Goal: Information Seeking & Learning: Learn about a topic

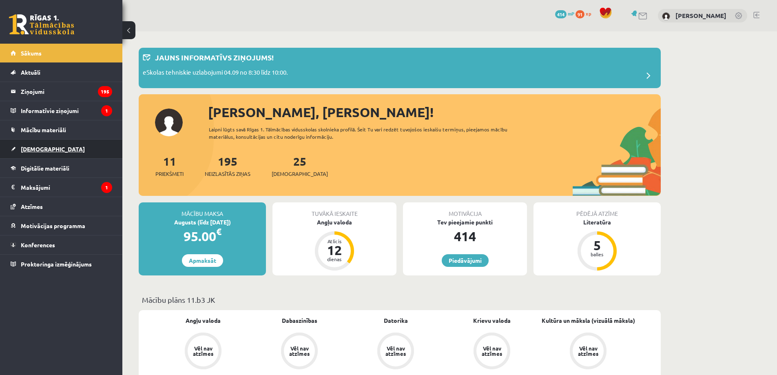
click at [85, 154] on link "[DEMOGRAPHIC_DATA]" at bounding box center [62, 148] width 102 height 19
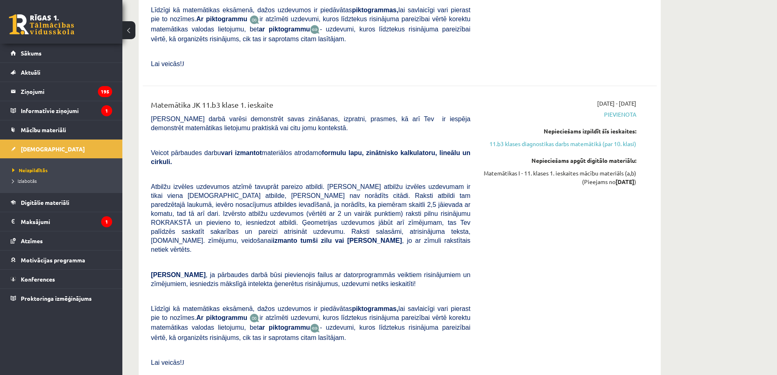
scroll to position [3710, 0]
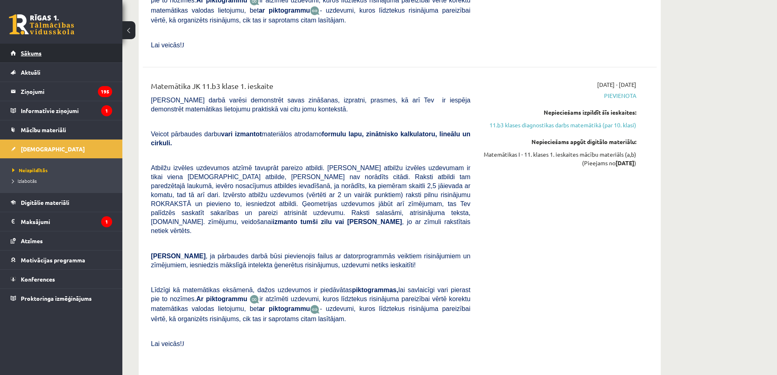
click at [41, 49] on link "Sākums" at bounding box center [62, 53] width 102 height 19
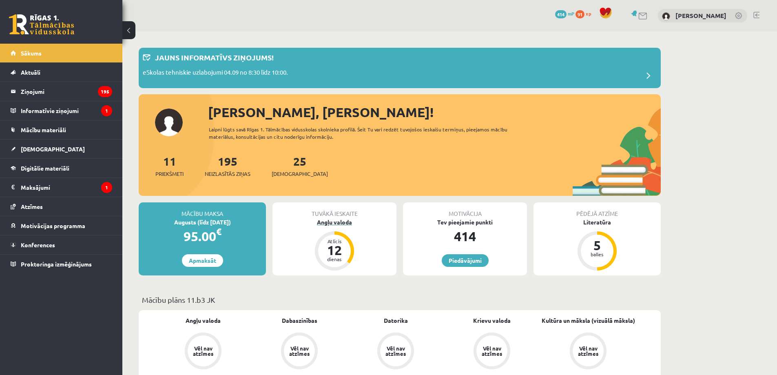
click at [353, 226] on div "Angļu valoda" at bounding box center [334, 222] width 124 height 9
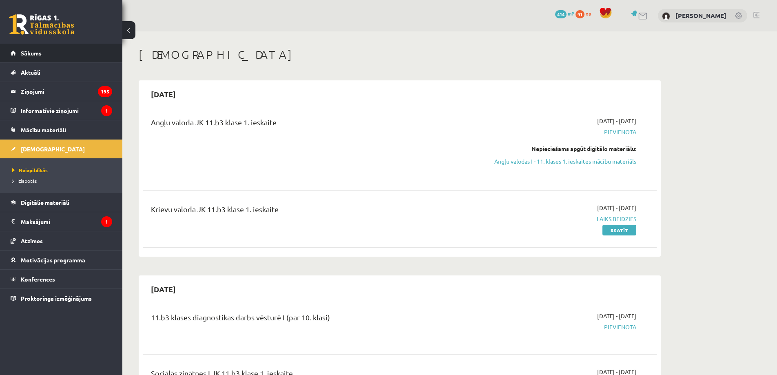
click at [35, 53] on span "Sākums" at bounding box center [31, 52] width 21 height 7
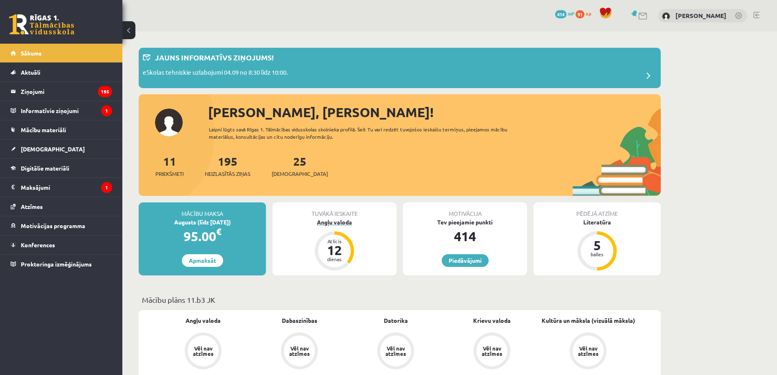
click at [344, 223] on div "Angļu valoda" at bounding box center [334, 222] width 124 height 9
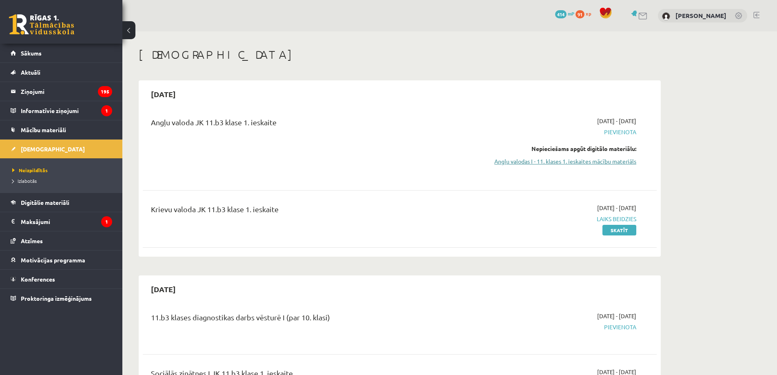
click at [603, 162] on link "Angļu valodas I - 11. klases 1. ieskaites mācību materiāls" at bounding box center [559, 161] width 154 height 9
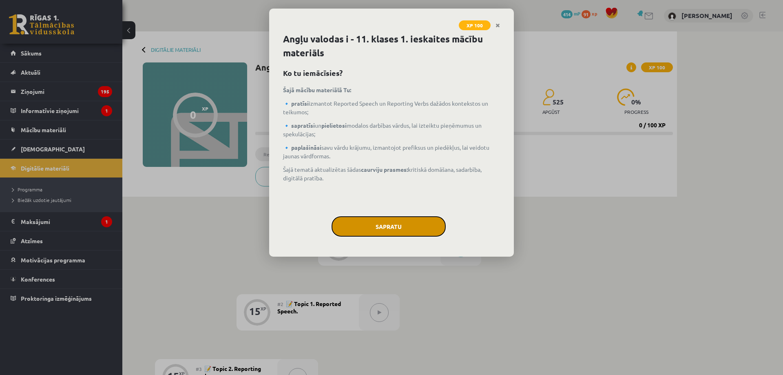
click at [408, 231] on button "Sapratu" at bounding box center [388, 226] width 114 height 20
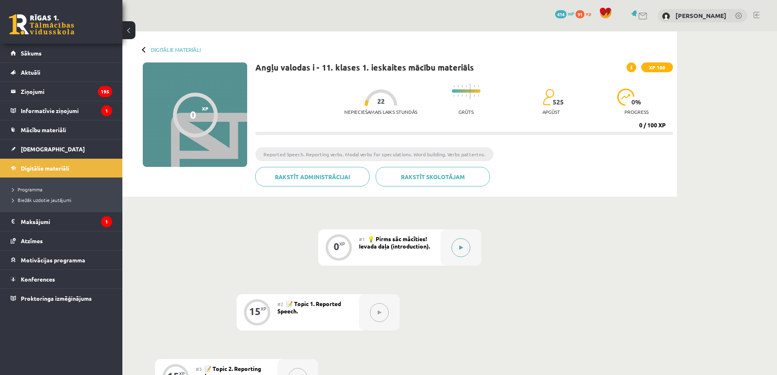
click at [463, 246] on button at bounding box center [460, 247] width 19 height 19
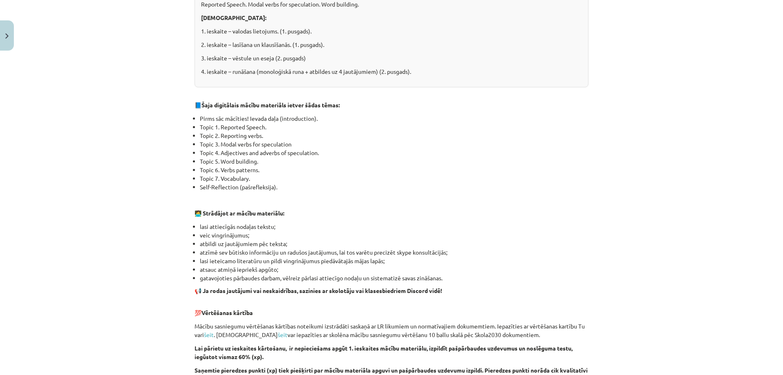
scroll to position [483, 0]
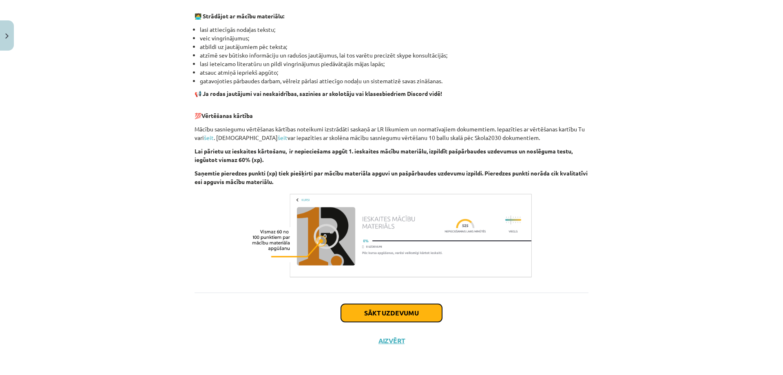
click at [409, 313] on button "Sākt uzdevumu" at bounding box center [391, 313] width 101 height 18
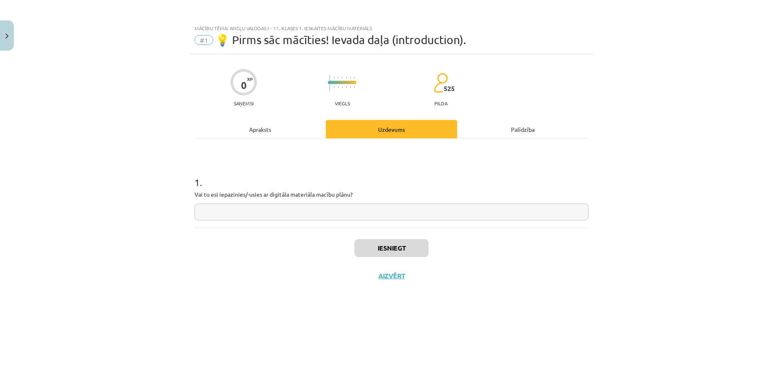
scroll to position [0, 0]
click at [275, 129] on div "Apraksts" at bounding box center [259, 129] width 131 height 18
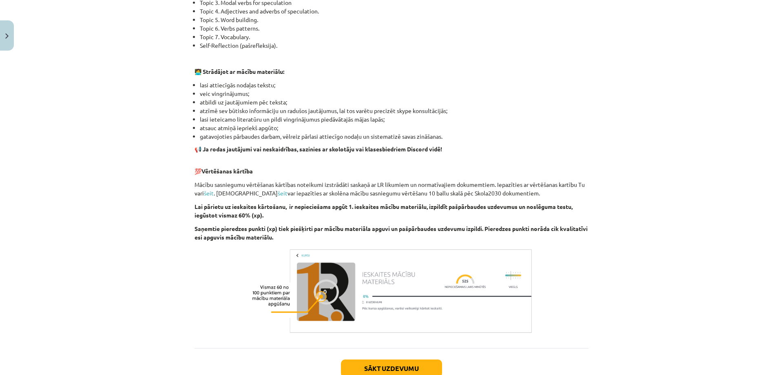
scroll to position [483, 0]
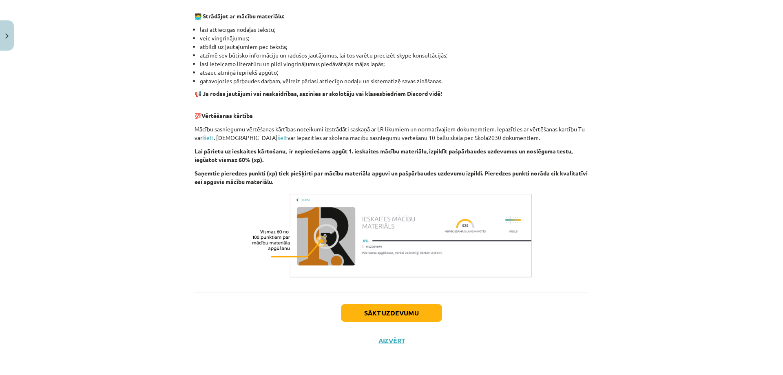
click at [648, 162] on div "Mācību tēma: Angļu valodas i - 11. klases 1. ieskaites mācību materiāls #1 💡 Pi…" at bounding box center [391, 187] width 783 height 375
click at [604, 249] on div "Mācību tēma: Angļu valodas i - 11. klases 1. ieskaites mācību materiāls #1 💡 Pi…" at bounding box center [391, 187] width 783 height 375
click at [410, 313] on button "Sākt uzdevumu" at bounding box center [391, 313] width 101 height 18
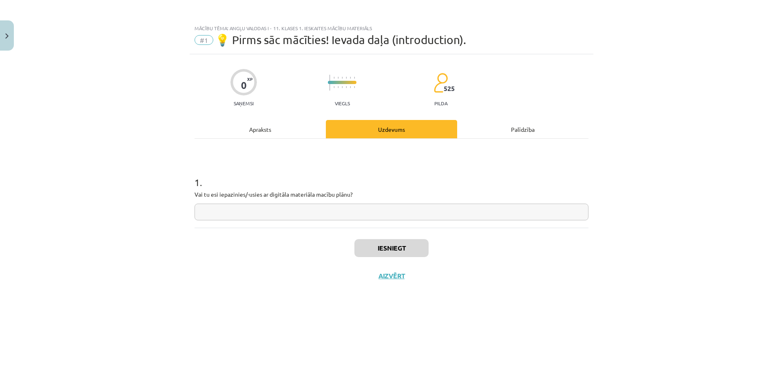
scroll to position [0, 0]
click at [269, 208] on input "text" at bounding box center [391, 211] width 394 height 17
click at [222, 213] on input "text" at bounding box center [391, 211] width 394 height 17
paste input "**"
type input "*"
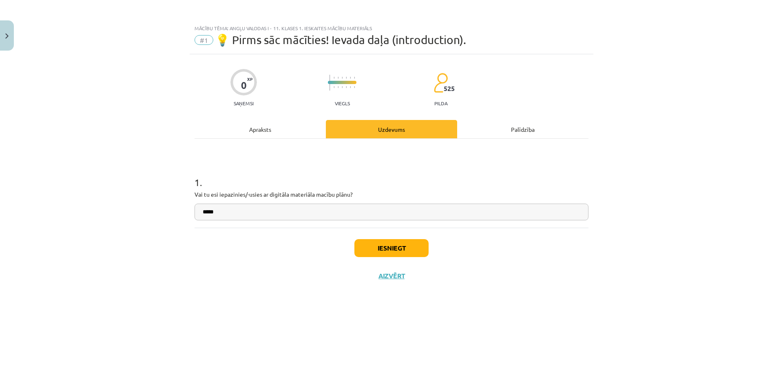
type input "****"
click at [382, 247] on button "Iesniegt" at bounding box center [391, 248] width 74 height 18
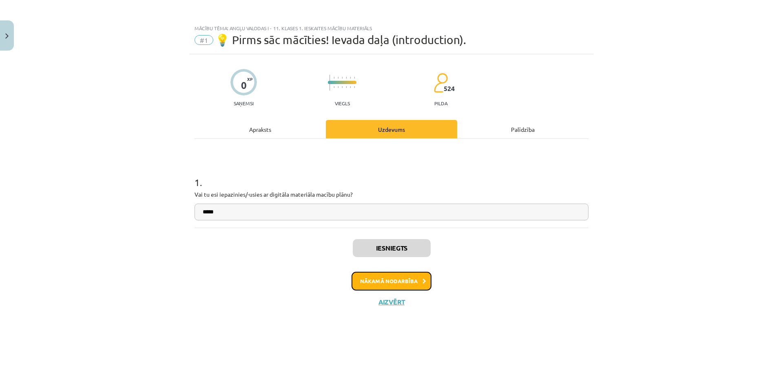
click at [384, 280] on button "Nākamā nodarbība" at bounding box center [391, 280] width 80 height 19
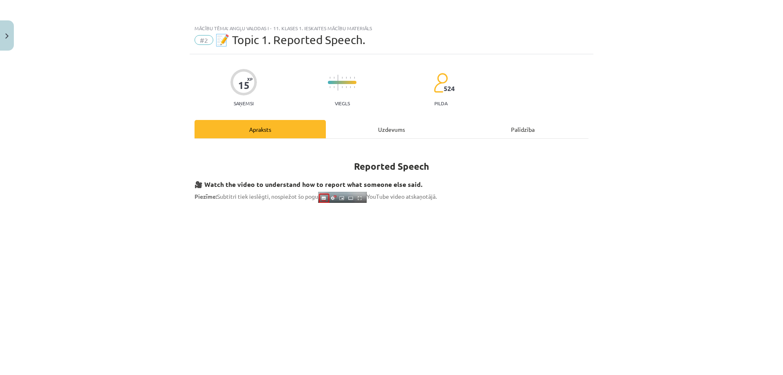
click at [612, 264] on div "Mācību tēma: Angļu valodas i - 11. klases 1. ieskaites mācību materiāls #2 📝 To…" at bounding box center [391, 187] width 783 height 375
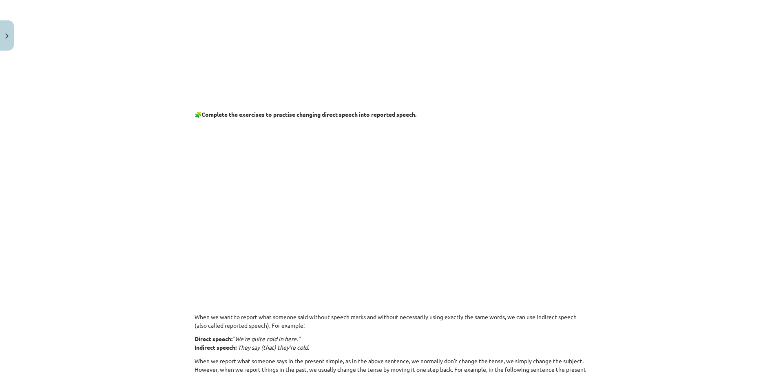
scroll to position [252, 0]
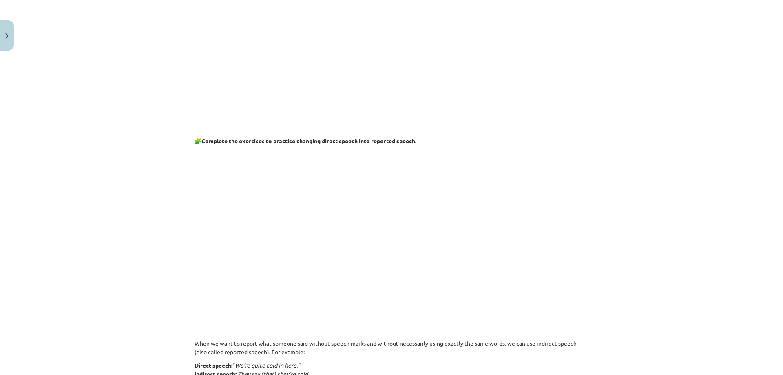
click at [561, 274] on p at bounding box center [391, 228] width 394 height 157
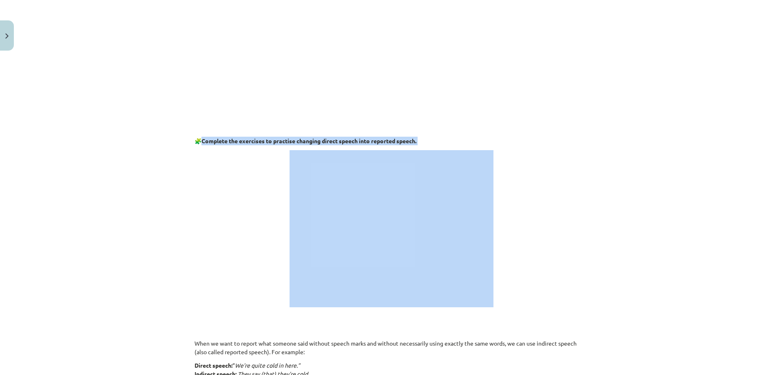
drag, startPoint x: 202, startPoint y: 139, endPoint x: 287, endPoint y: 161, distance: 87.6
click at [165, 97] on div "Mācību tēma: Angļu valodas i - 11. klases 1. ieskaites mācību materiāls #2 📝 To…" at bounding box center [391, 187] width 783 height 375
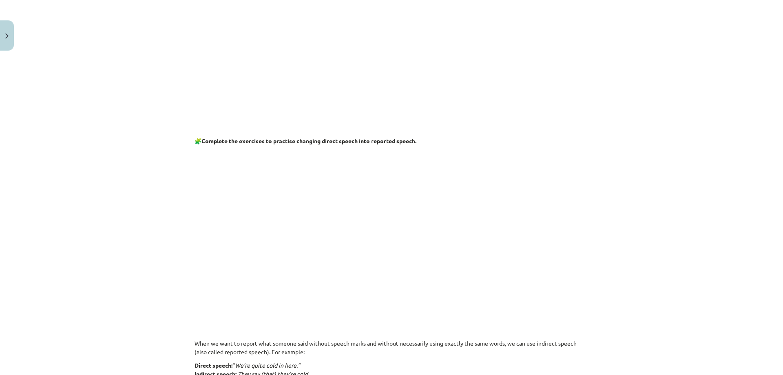
click at [670, 244] on div "Mācību tēma: Angļu valodas i - 11. klases 1. ieskaites mācību materiāls #2 📝 To…" at bounding box center [391, 187] width 783 height 375
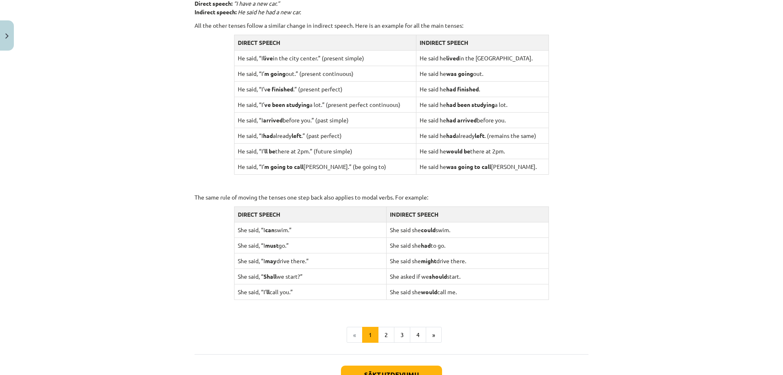
scroll to position [727, 0]
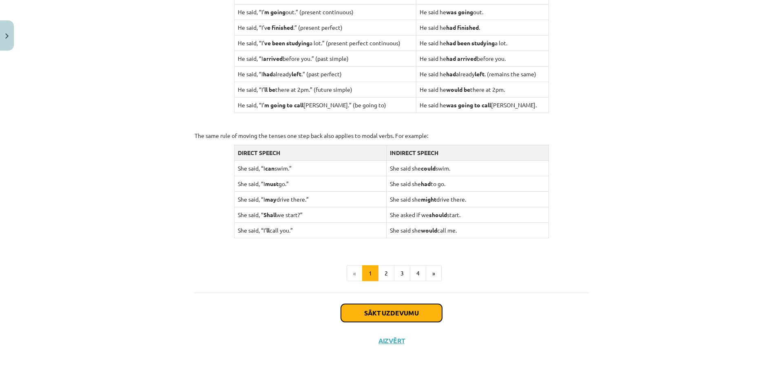
click at [411, 313] on button "Sākt uzdevumu" at bounding box center [391, 313] width 101 height 18
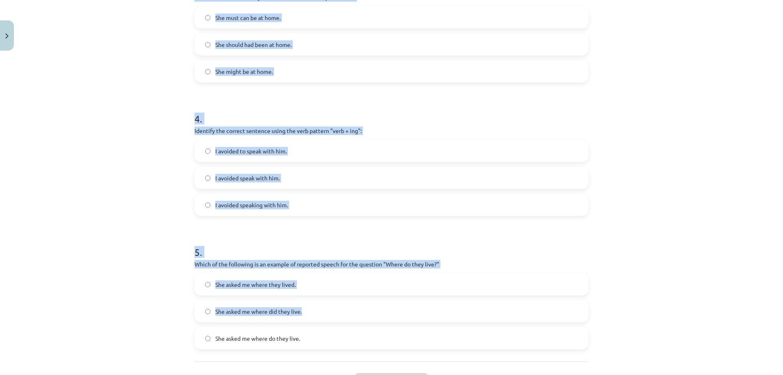
scroll to position [532, 0]
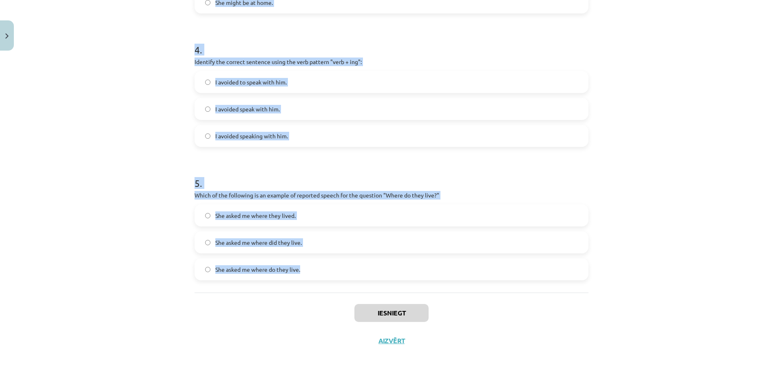
drag, startPoint x: 190, startPoint y: 192, endPoint x: 322, endPoint y: 266, distance: 151.3
copy form "Which of the following sentences correctly uses reported speech? He said that h…"
click at [143, 275] on div "Mācību tēma: Angļu valodas i - 11. klases 1. ieskaites mācību materiāls #2 📝 To…" at bounding box center [391, 187] width 783 height 375
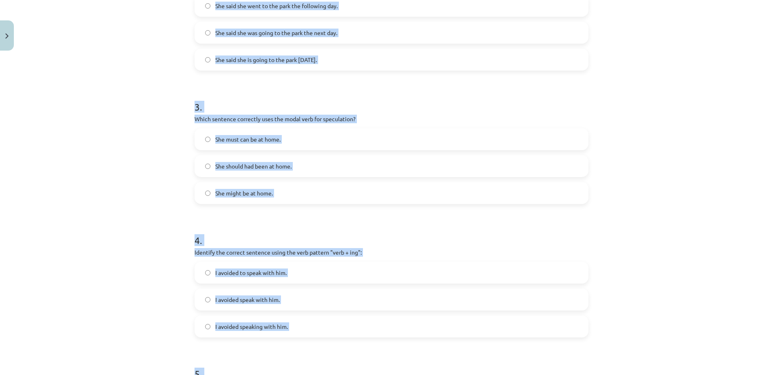
click at [754, 163] on div "Mācību tēma: Angļu valodas i - 11. klases 1. ieskaites mācību materiāls #2 📝 To…" at bounding box center [391, 187] width 783 height 375
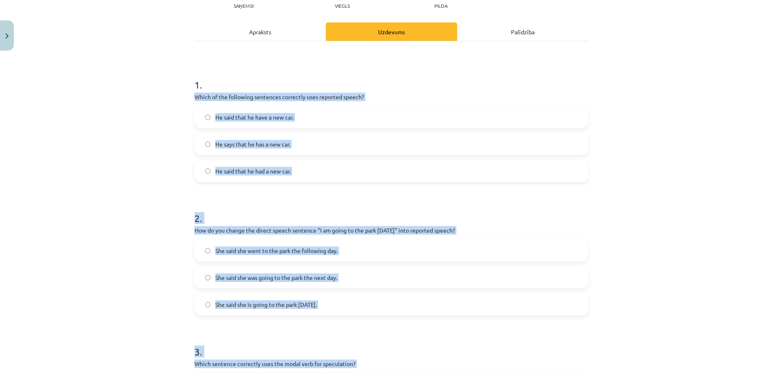
scroll to position [95, 0]
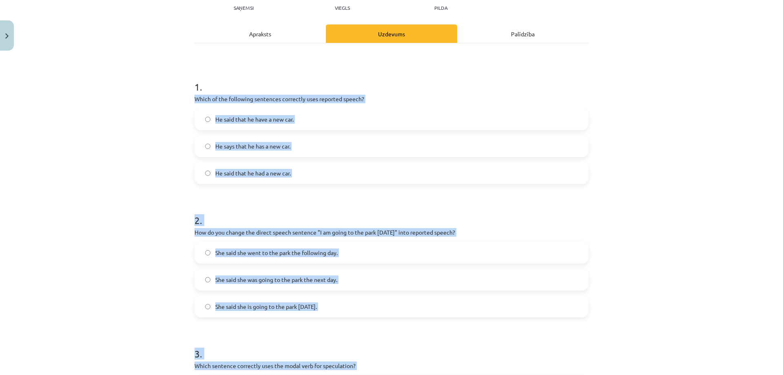
click at [389, 104] on div "1 . Which of the following sentences correctly uses reported speech? He said th…" at bounding box center [391, 125] width 394 height 117
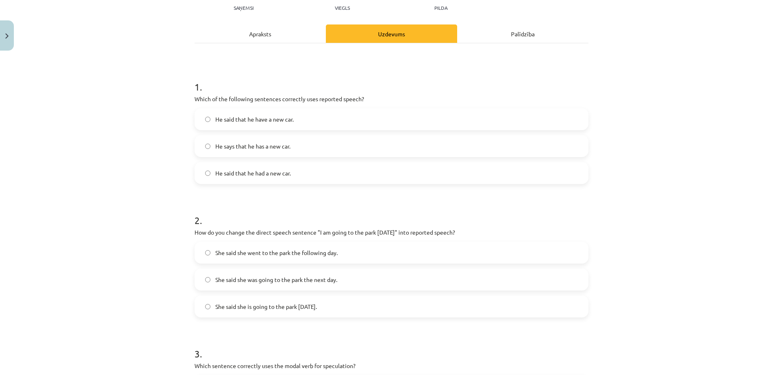
click at [274, 173] on span "He said that he had a new car." at bounding box center [252, 173] width 75 height 9
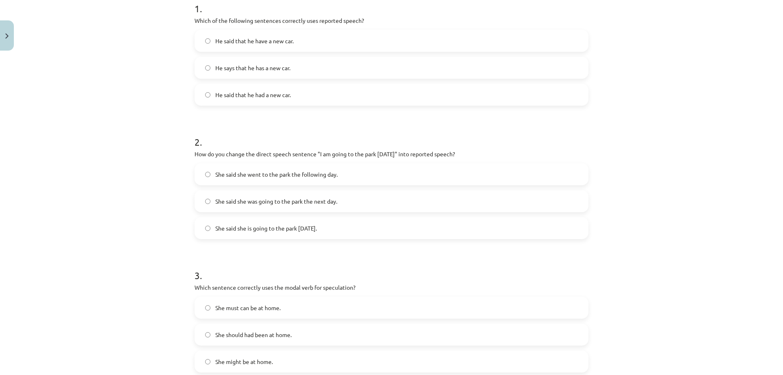
scroll to position [191, 0]
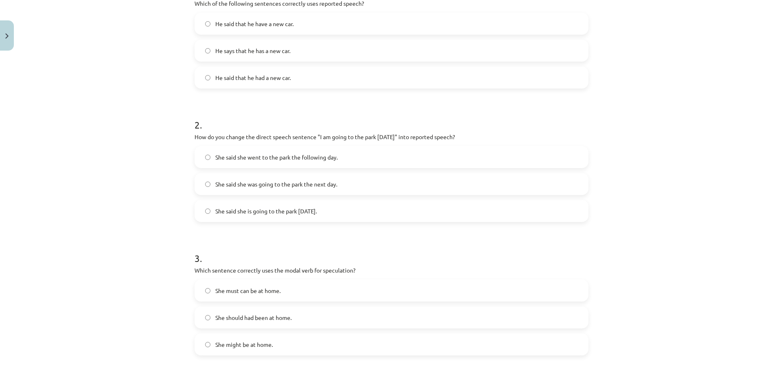
click at [285, 184] on span "She said she was going to the park the next day." at bounding box center [276, 184] width 122 height 9
click at [243, 342] on span "She might be at home." at bounding box center [243, 344] width 57 height 9
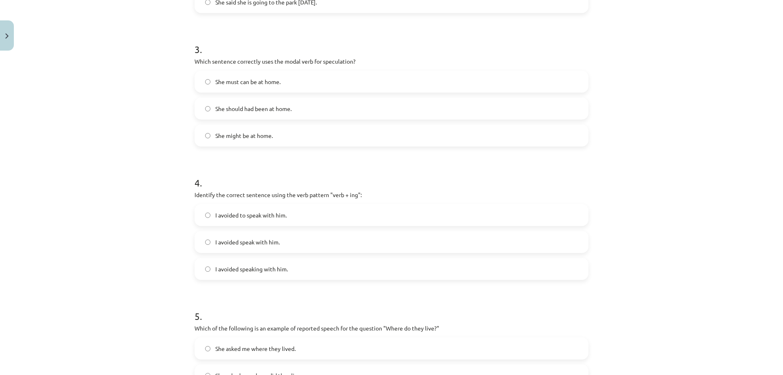
scroll to position [381, 0]
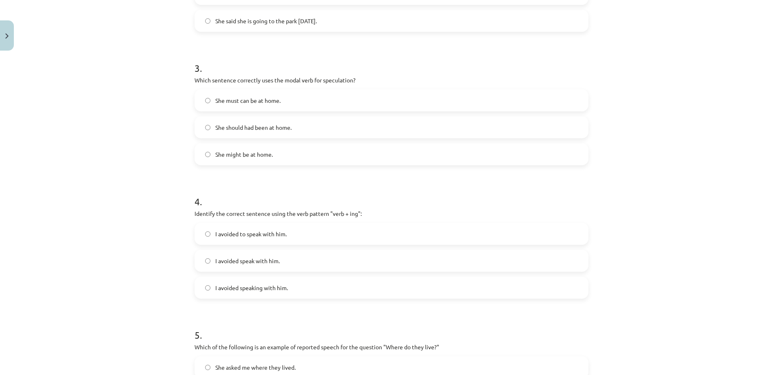
click at [289, 288] on label "I avoided speaking with him." at bounding box center [391, 287] width 392 height 20
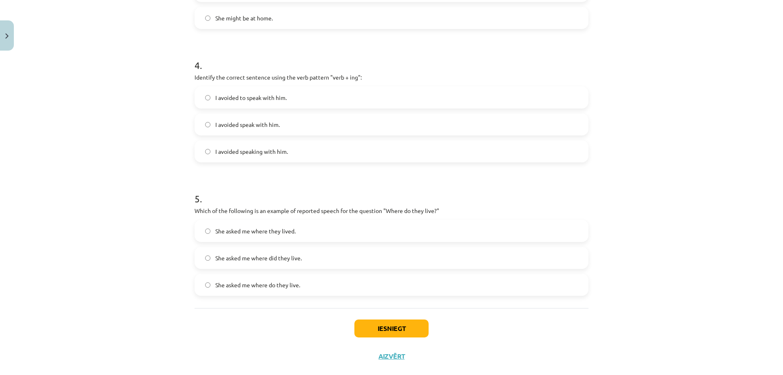
scroll to position [532, 0]
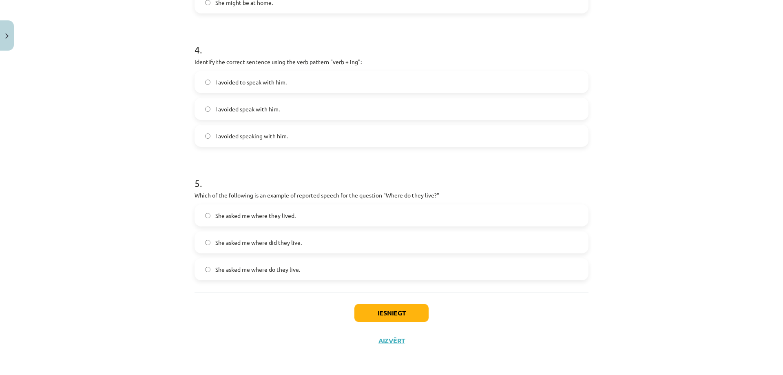
click at [301, 211] on label "She asked me where they lived." at bounding box center [391, 215] width 392 height 20
click at [371, 317] on button "Iesniegt" at bounding box center [391, 313] width 74 height 18
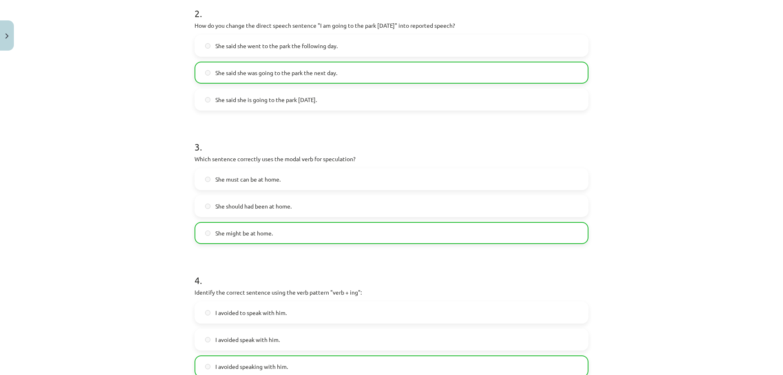
scroll to position [558, 0]
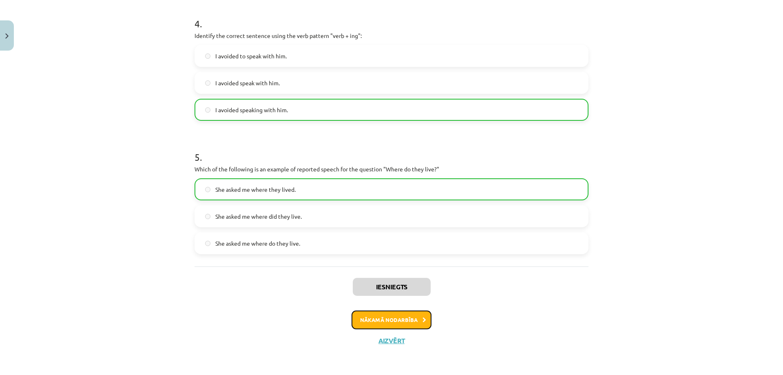
click at [382, 316] on button "Nākamā nodarbība" at bounding box center [391, 319] width 80 height 19
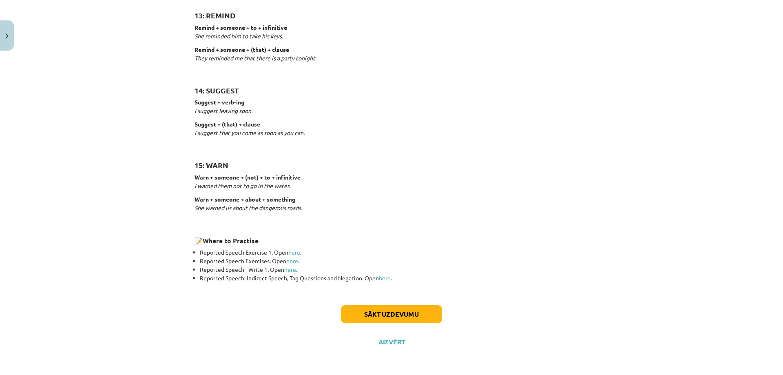
scroll to position [1199, 0]
click at [400, 313] on button "Sākt uzdevumu" at bounding box center [391, 314] width 101 height 18
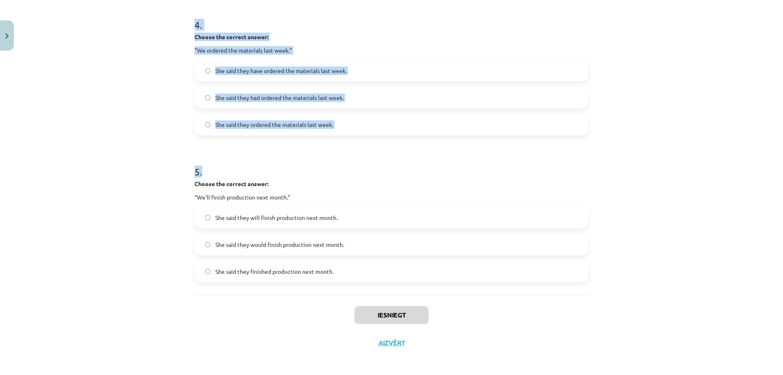
scroll to position [600, 0]
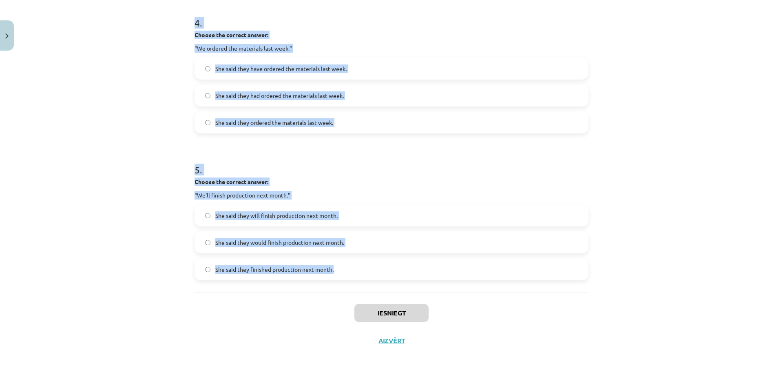
drag, startPoint x: 186, startPoint y: 166, endPoint x: 375, endPoint y: 261, distance: 211.3
click at [375, 261] on div "Mācību tēma: Angļu valodas i - 11. klases 1. ieskaites mācību materiāls #3 📝 To…" at bounding box center [391, 187] width 783 height 375
copy form "1 . Choose the correct answer: "I'm ready for the meeting." He said he had been…"
click at [133, 191] on div "Mācību tēma: Angļu valodas i - 11. klases 1. ieskaites mācību materiāls #3 📝 To…" at bounding box center [391, 187] width 783 height 375
drag, startPoint x: 191, startPoint y: 179, endPoint x: 329, endPoint y: 273, distance: 167.0
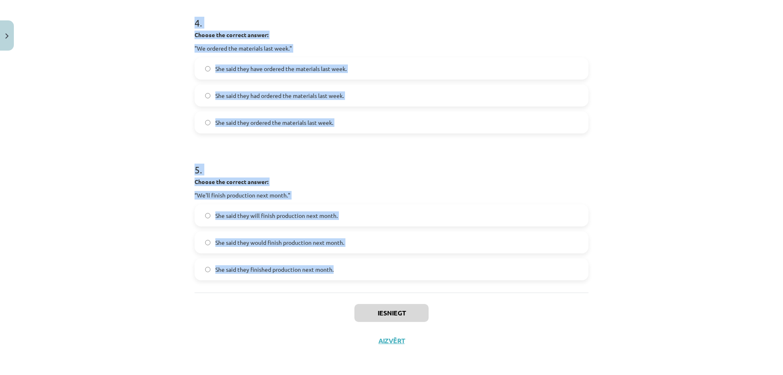
copy form "1 . Choose the correct answer: "I'm ready for the meeting." He said he had been…"
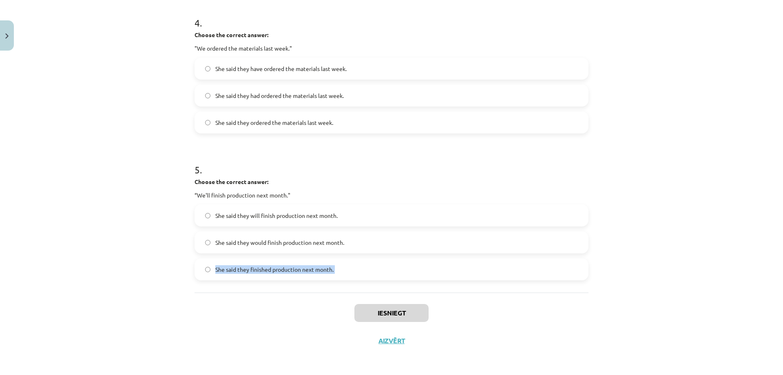
click at [155, 303] on div "Mācību tēma: Angļu valodas i - 11. klases 1. ieskaites mācību materiāls #3 📝 To…" at bounding box center [391, 187] width 783 height 375
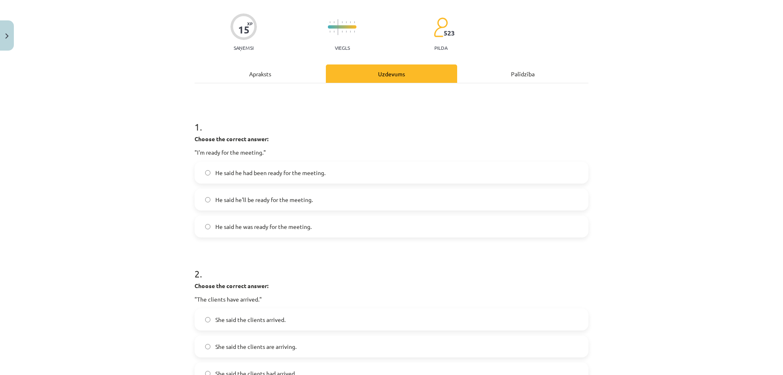
scroll to position [29, 0]
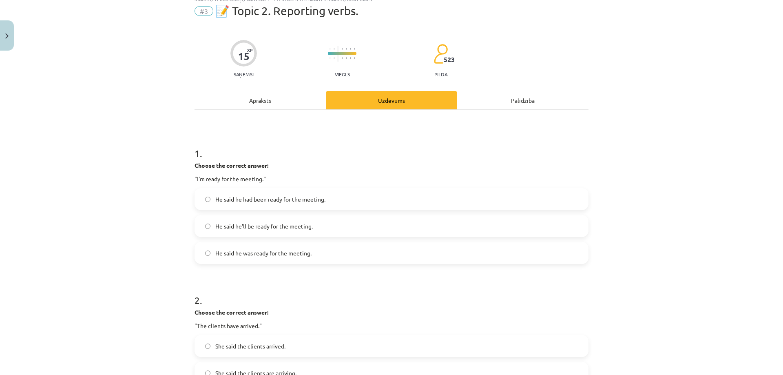
click at [297, 254] on span "He said he was ready for the meeting." at bounding box center [263, 253] width 96 height 9
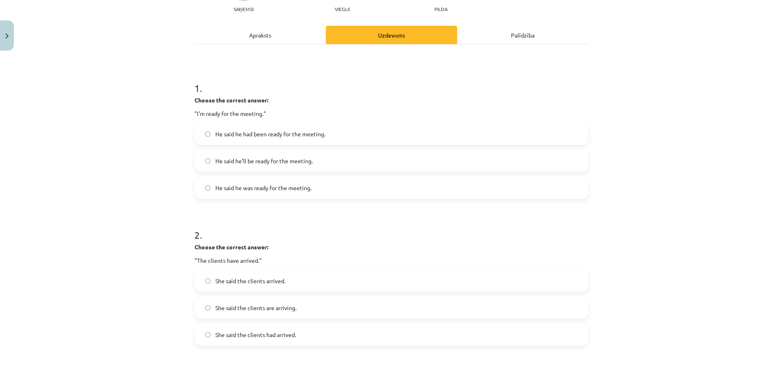
scroll to position [124, 0]
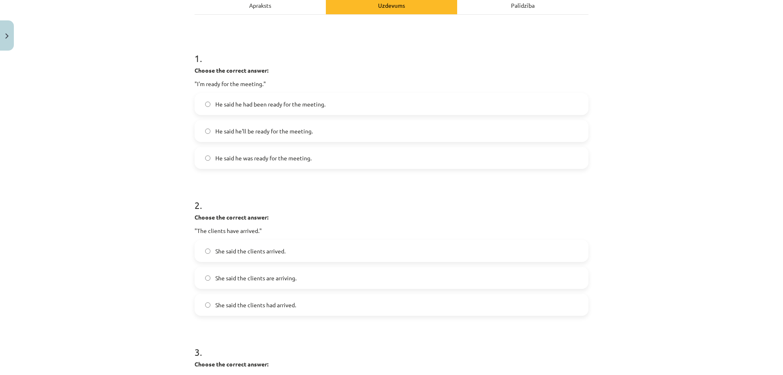
click at [279, 301] on span "She said the clients had arrived." at bounding box center [255, 304] width 81 height 9
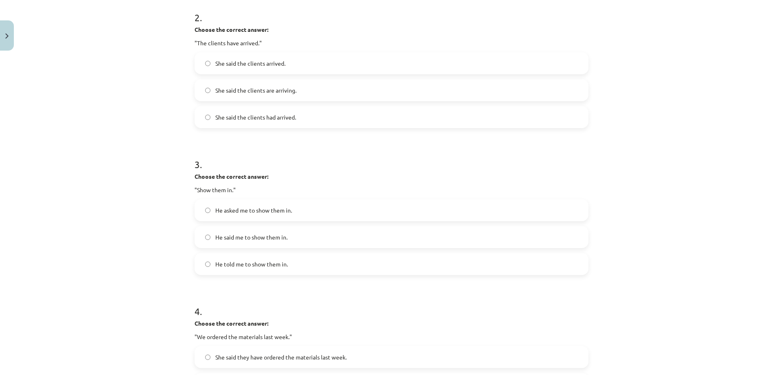
scroll to position [314, 0]
click at [256, 206] on span "He asked me to show them in." at bounding box center [253, 207] width 77 height 9
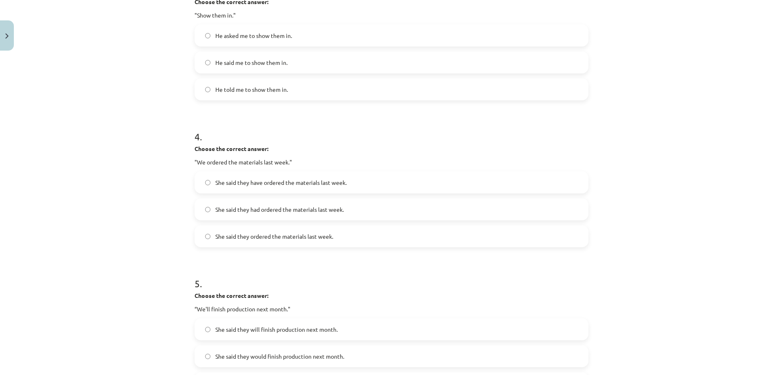
scroll to position [505, 0]
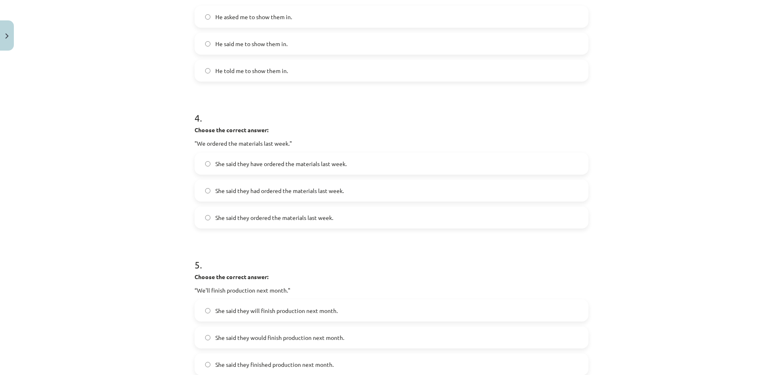
click at [299, 185] on label "She said they had ordered the materials last week." at bounding box center [391, 190] width 392 height 20
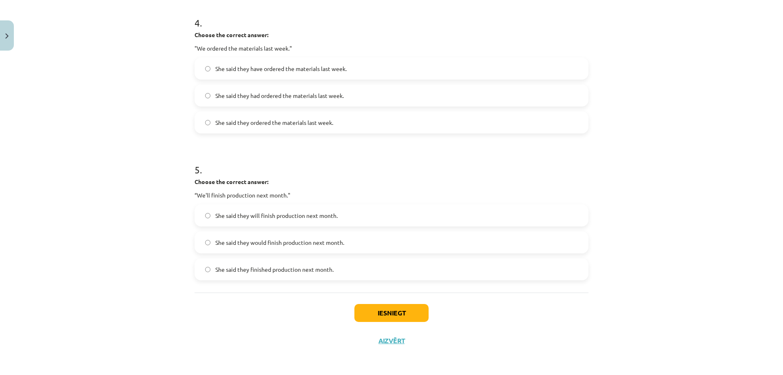
drag, startPoint x: 279, startPoint y: 238, endPoint x: 275, endPoint y: 241, distance: 4.6
click at [279, 238] on span "She said they would finish production next month." at bounding box center [279, 242] width 129 height 9
click at [366, 310] on button "Iesniegt" at bounding box center [391, 313] width 74 height 18
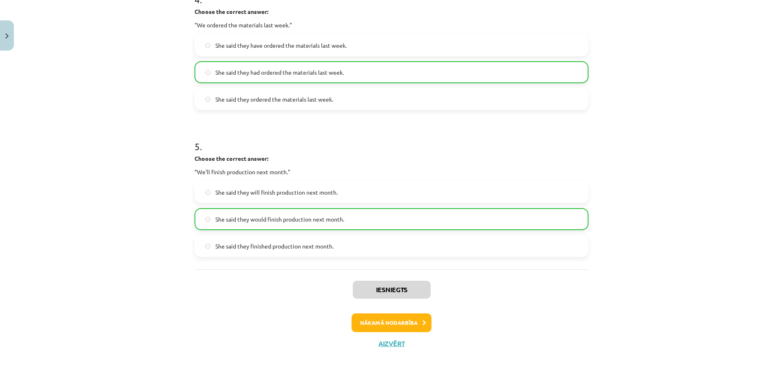
scroll to position [626, 0]
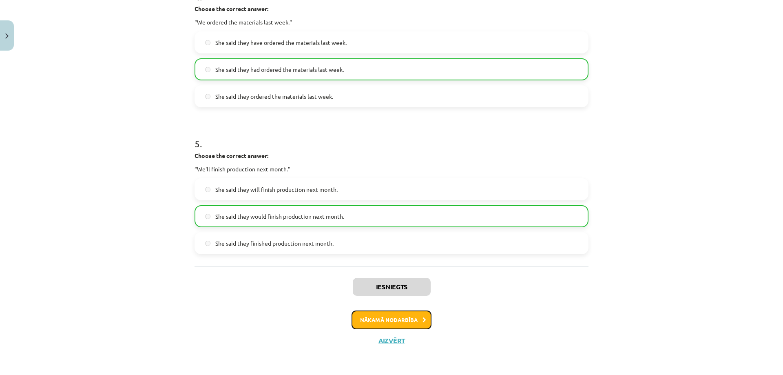
click at [402, 319] on button "Nākamā nodarbība" at bounding box center [391, 319] width 80 height 19
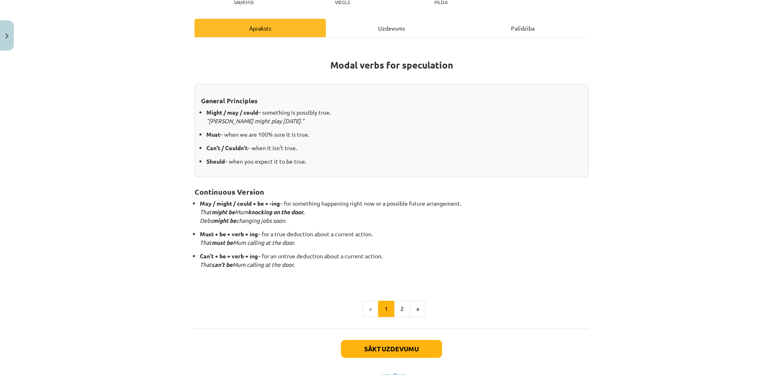
scroll to position [136, 0]
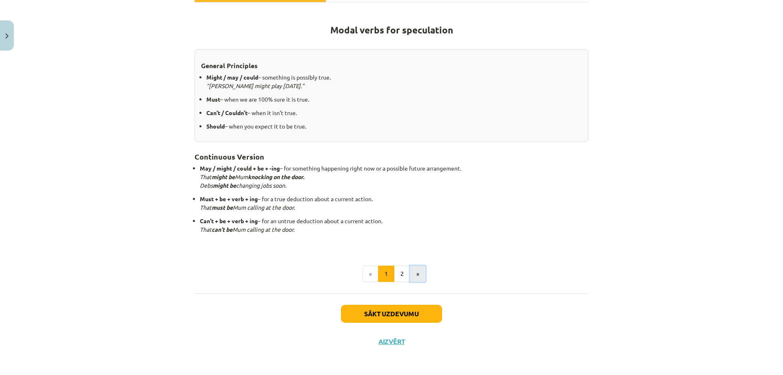
click at [411, 270] on button "»" at bounding box center [418, 273] width 16 height 16
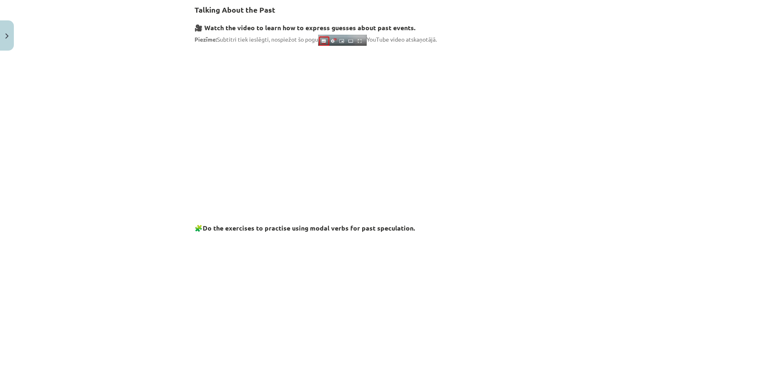
scroll to position [246, 0]
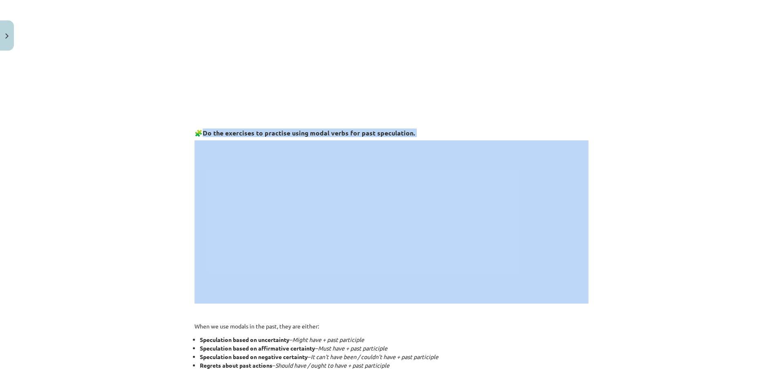
drag, startPoint x: 202, startPoint y: 132, endPoint x: 207, endPoint y: 140, distance: 9.4
click at [172, 127] on div "Mācību tēma: Angļu valodas i - 11. klases 1. ieskaites mācību materiāls #4 📝 To…" at bounding box center [391, 187] width 783 height 375
drag, startPoint x: 164, startPoint y: 147, endPoint x: 189, endPoint y: 131, distance: 29.3
click at [165, 146] on div "Mācību tēma: Angļu valodas i - 11. klases 1. ieskaites mācību materiāls #4 📝 To…" at bounding box center [391, 187] width 783 height 375
click at [455, 123] on h3 "🧩 Do the exercises to practise using modal verbs for past speculation." at bounding box center [391, 130] width 394 height 15
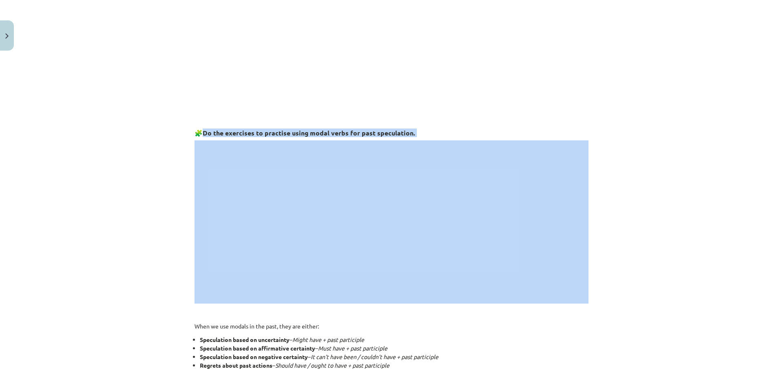
drag, startPoint x: 201, startPoint y: 131, endPoint x: 212, endPoint y: 140, distance: 14.3
click at [199, 118] on div "Talking About the Past 🎥 Watch the video to learn how to express guesses about …" at bounding box center [391, 311] width 394 height 822
copy div "🧩 Do the exercises to practise using modal verbs for past speculation."
click at [147, 299] on div "Mācību tēma: Angļu valodas i - 11. klases 1. ieskaites mācību materiāls #4 📝 To…" at bounding box center [391, 187] width 783 height 375
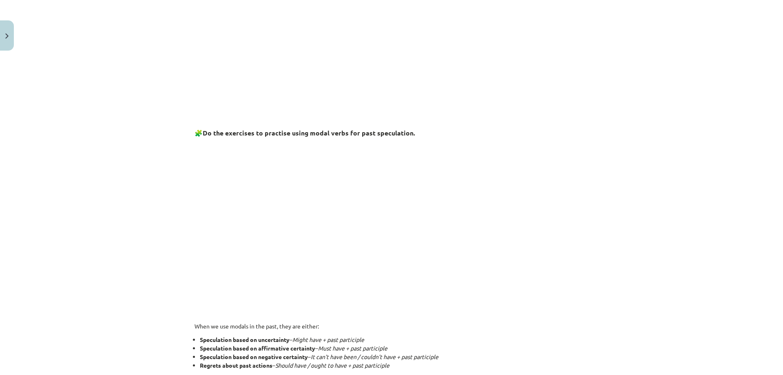
click at [123, 309] on div "Mācību tēma: Angļu valodas i - 11. klases 1. ieskaites mācību materiāls #4 📝 To…" at bounding box center [391, 187] width 783 height 375
click at [134, 276] on div "Mācību tēma: Angļu valodas i - 11. klases 1. ieskaites mācību materiāls #4 📝 To…" at bounding box center [391, 187] width 783 height 375
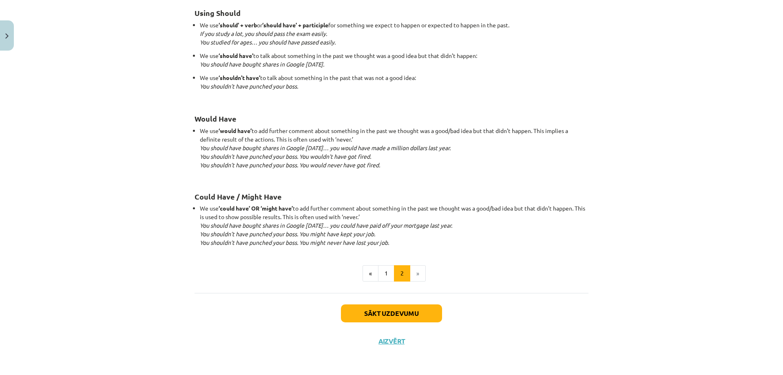
scroll to position [722, 0]
click at [398, 313] on button "Sākt uzdevumu" at bounding box center [391, 313] width 101 height 18
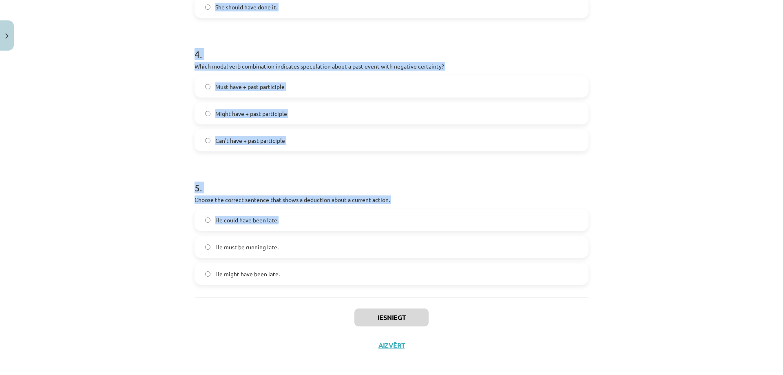
scroll to position [532, 0]
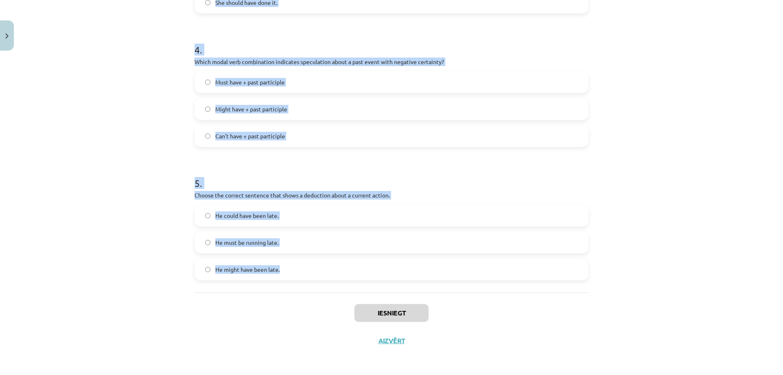
drag, startPoint x: 188, startPoint y: 160, endPoint x: 297, endPoint y: 265, distance: 151.1
copy form "1 . Which modal verb would you use to speculate about something that is possibl…"
click at [95, 267] on div "Mācību tēma: Angļu valodas i - 11. klases 1. ieskaites mācību materiāls #4 📝 To…" at bounding box center [391, 187] width 783 height 375
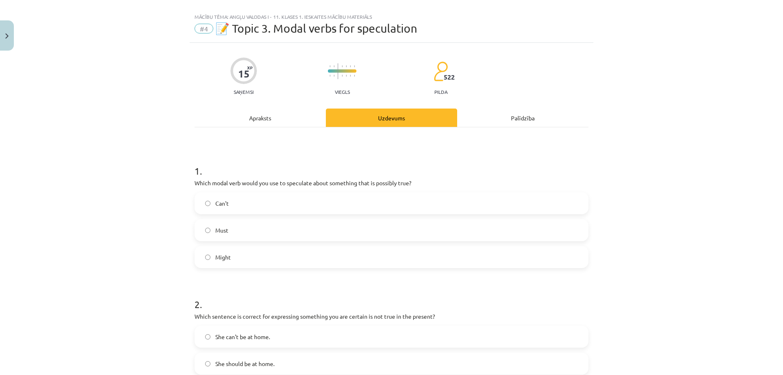
scroll to position [0, 0]
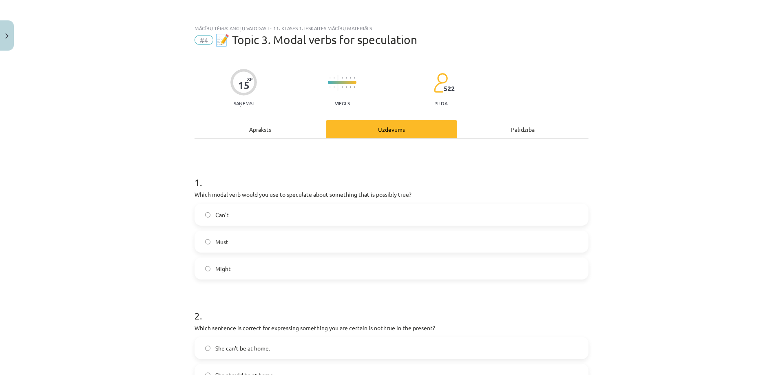
click at [234, 265] on label "Might" at bounding box center [391, 268] width 392 height 20
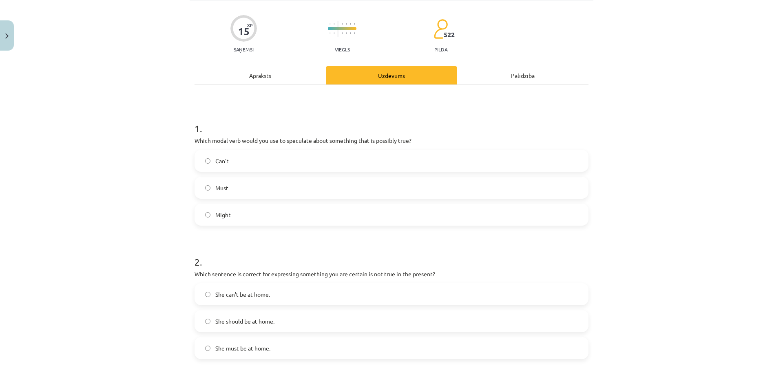
scroll to position [190, 0]
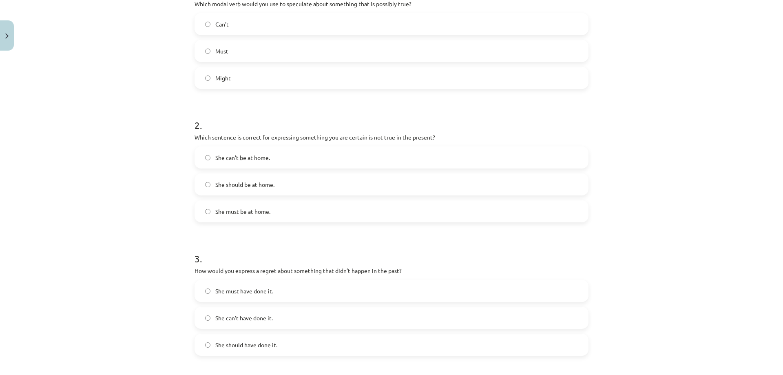
click at [265, 156] on span "She can't be at home." at bounding box center [242, 157] width 55 height 9
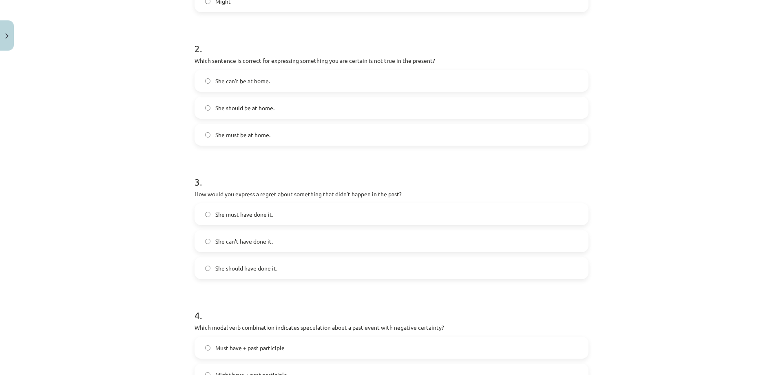
scroll to position [285, 0]
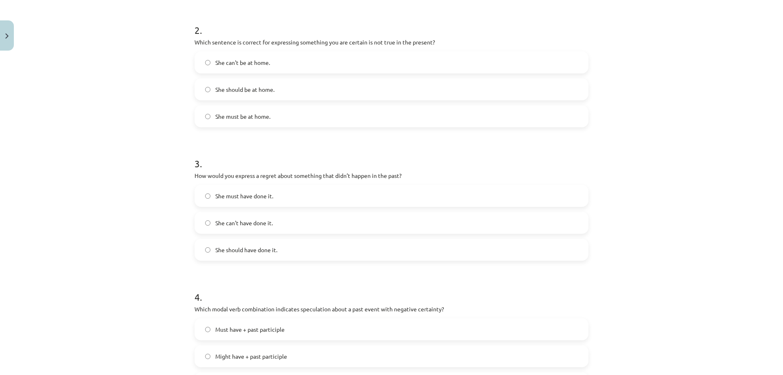
click at [238, 243] on label "She should have done it." at bounding box center [391, 249] width 392 height 20
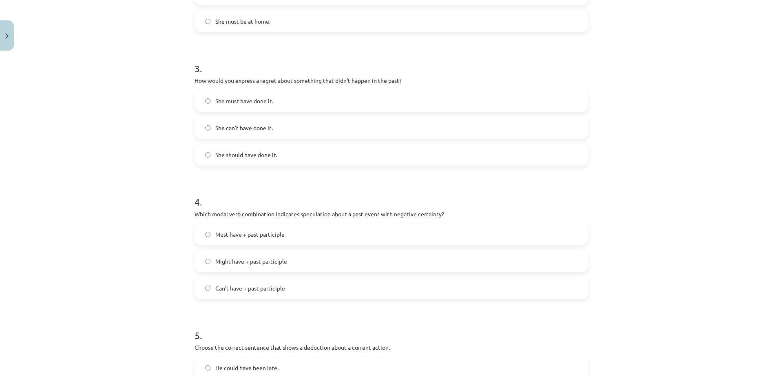
click at [267, 286] on span "Can't have + past participle" at bounding box center [250, 288] width 70 height 9
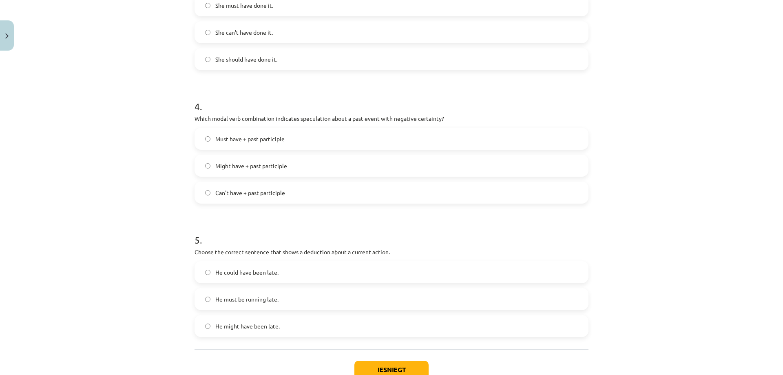
click at [255, 301] on span "He must be running late." at bounding box center [246, 299] width 63 height 9
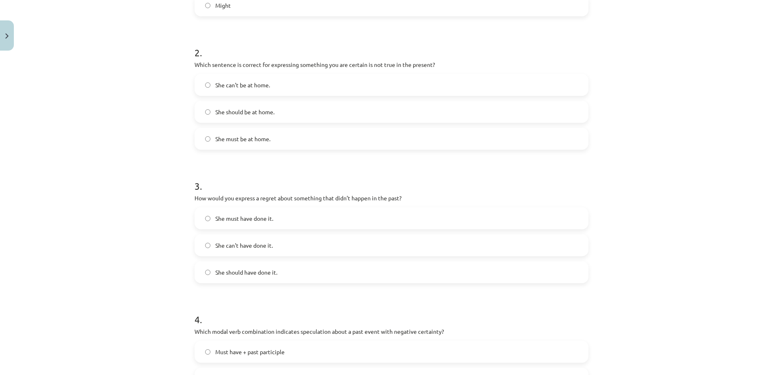
scroll to position [532, 0]
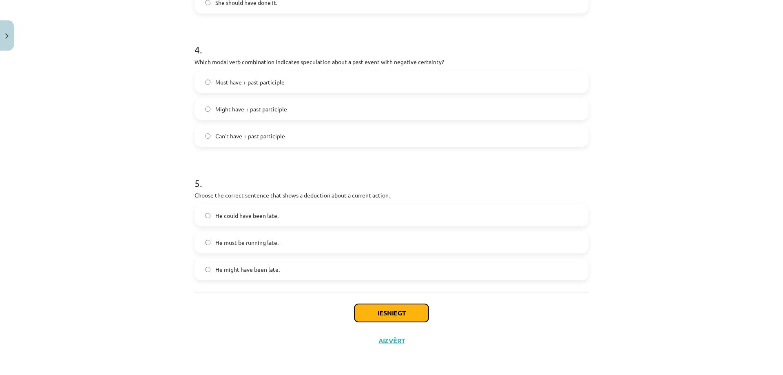
click at [370, 309] on button "Iesniegt" at bounding box center [391, 313] width 74 height 18
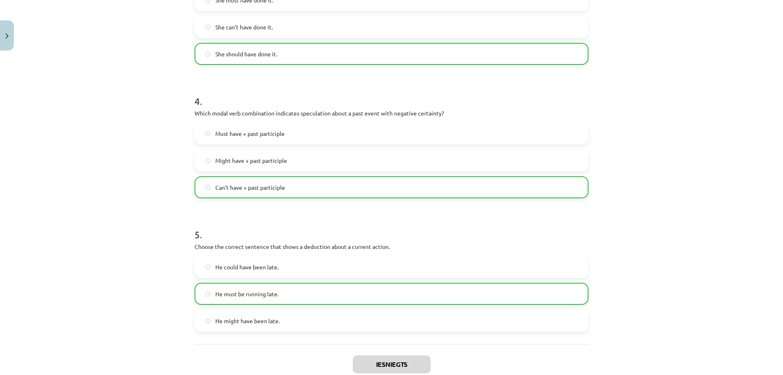
scroll to position [558, 0]
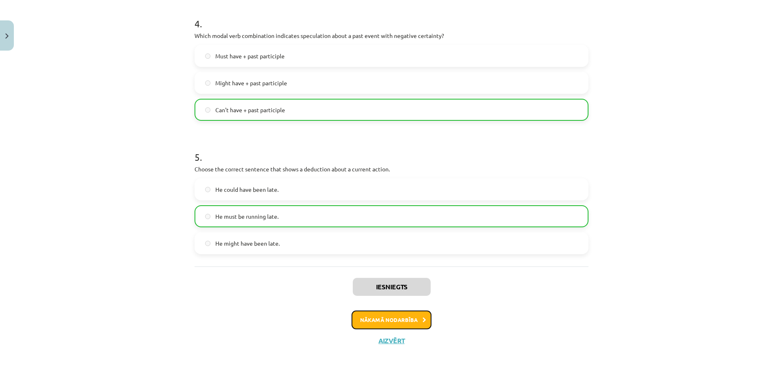
click at [388, 318] on button "Nākamā nodarbība" at bounding box center [391, 319] width 80 height 19
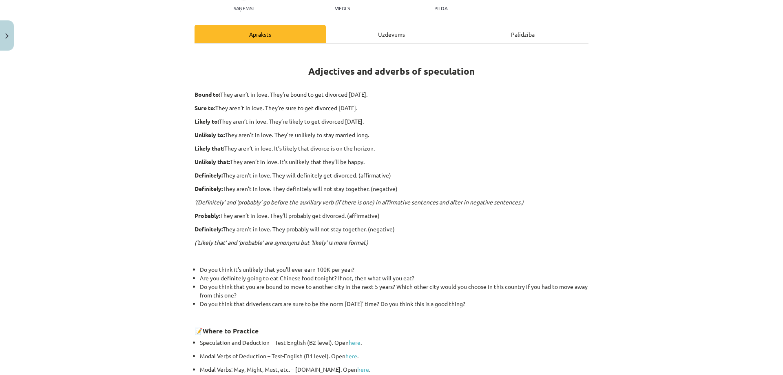
scroll to position [188, 0]
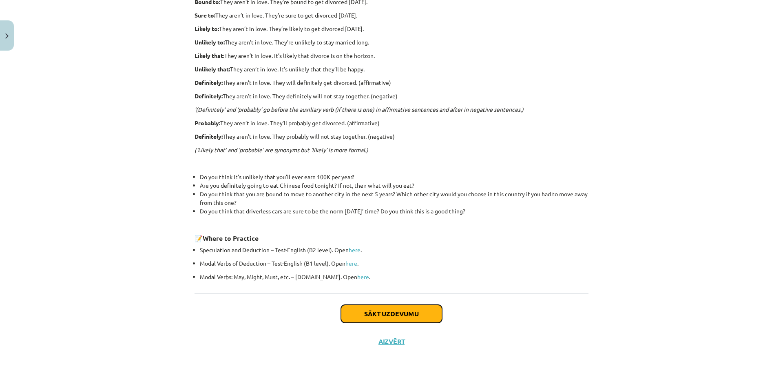
click at [371, 315] on button "Sākt uzdevumu" at bounding box center [391, 314] width 101 height 18
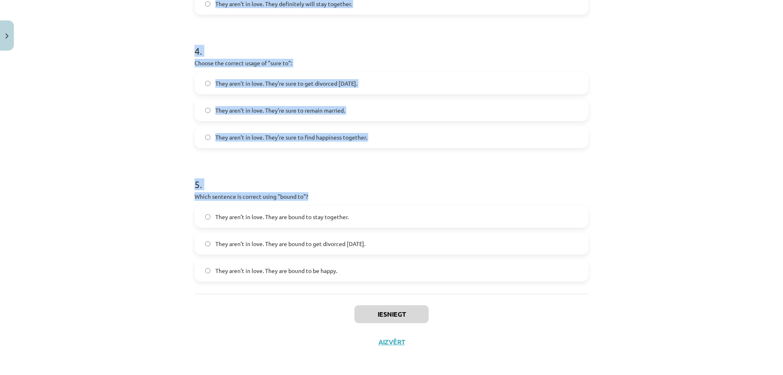
scroll to position [546, 0]
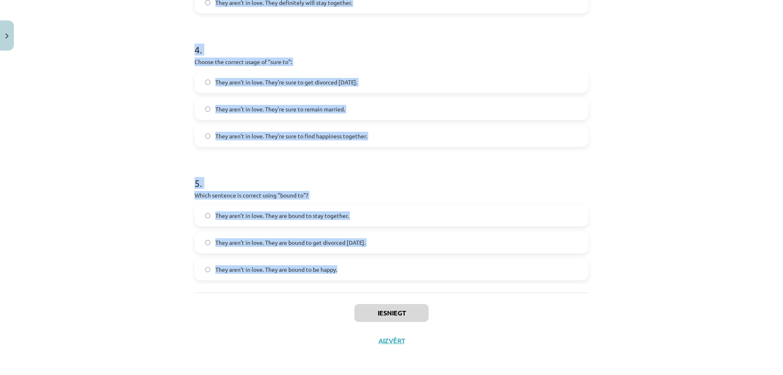
drag, startPoint x: 192, startPoint y: 161, endPoint x: 341, endPoint y: 270, distance: 184.8
copy form "1 . Choose the correct sentence using "probably" in an affirmative context: The…"
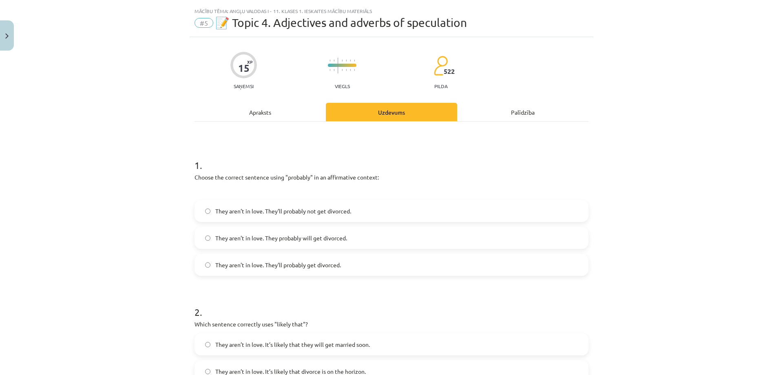
scroll to position [0, 0]
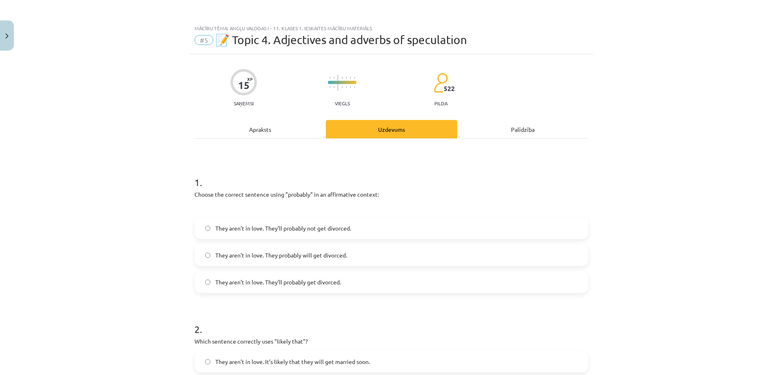
click at [329, 217] on div "They aren’t in love. They’ll probably not get divorced." at bounding box center [391, 228] width 394 height 22
click at [327, 278] on span "They aren’t in love. They’ll probably get divorced." at bounding box center [278, 282] width 126 height 9
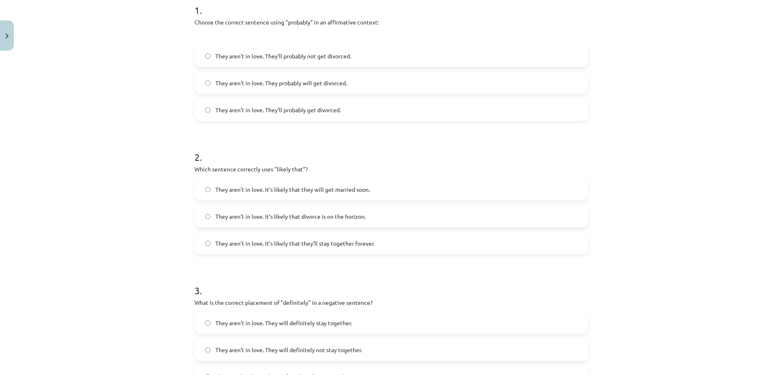
scroll to position [190, 0]
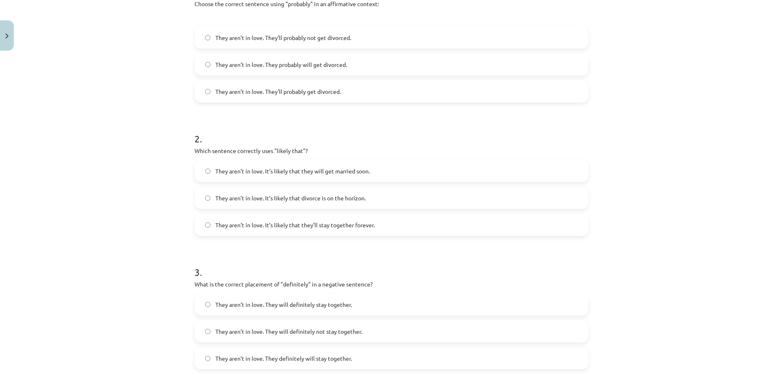
click at [336, 196] on span "They aren’t in love. It’s likely that divorce is on the horizon." at bounding box center [290, 198] width 150 height 9
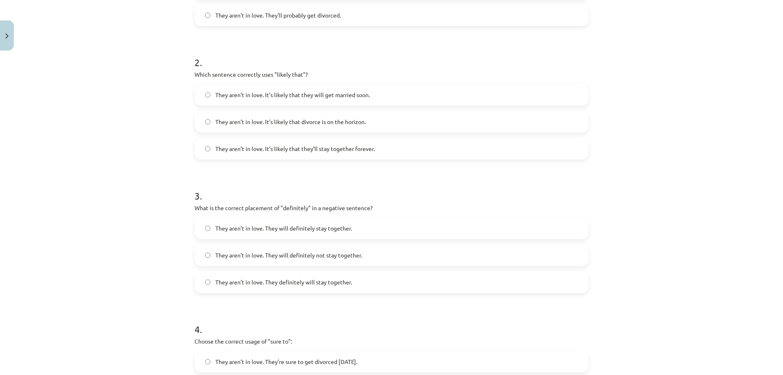
scroll to position [260, 0]
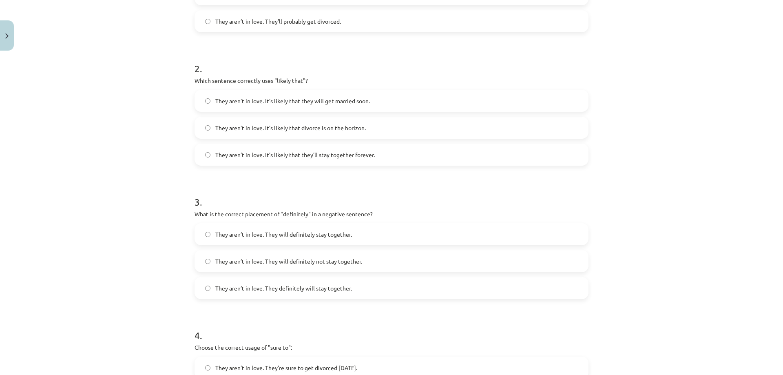
click at [322, 260] on span "They aren’t in love. They will definitely not stay together." at bounding box center [288, 261] width 147 height 9
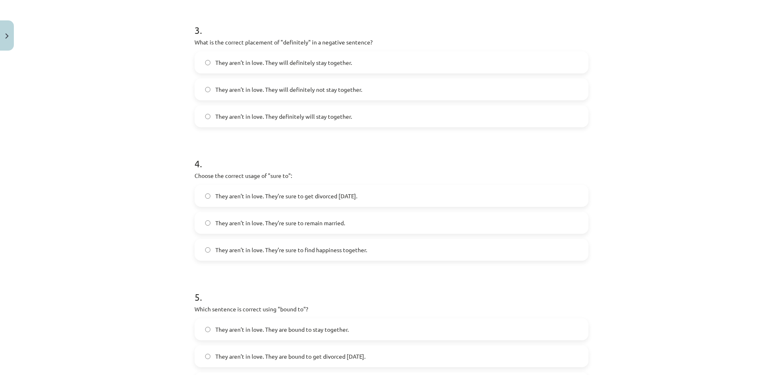
scroll to position [451, 0]
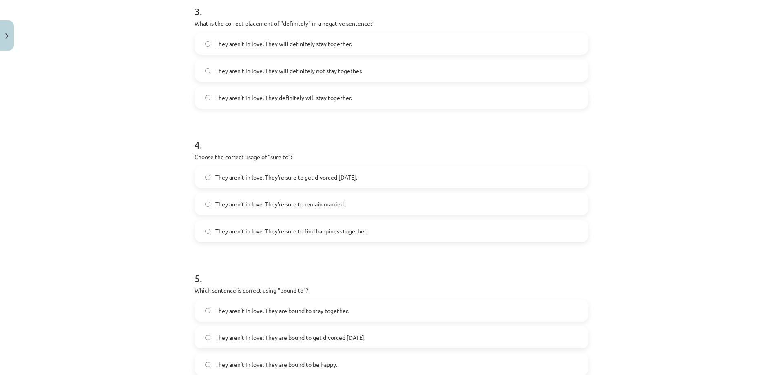
click at [344, 177] on span "They aren’t in love. They’re sure to get divorced within six months." at bounding box center [286, 177] width 142 height 9
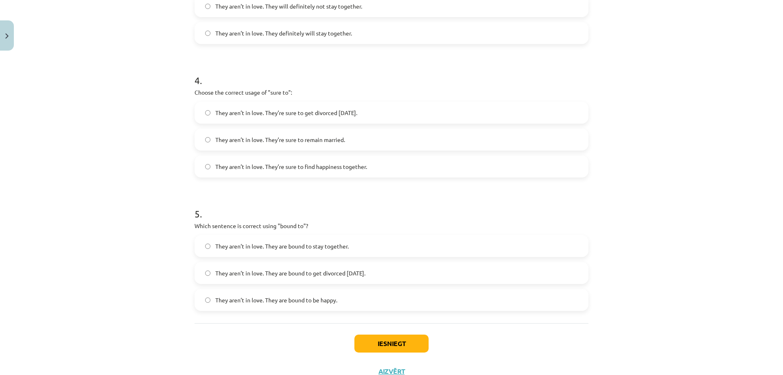
scroll to position [546, 0]
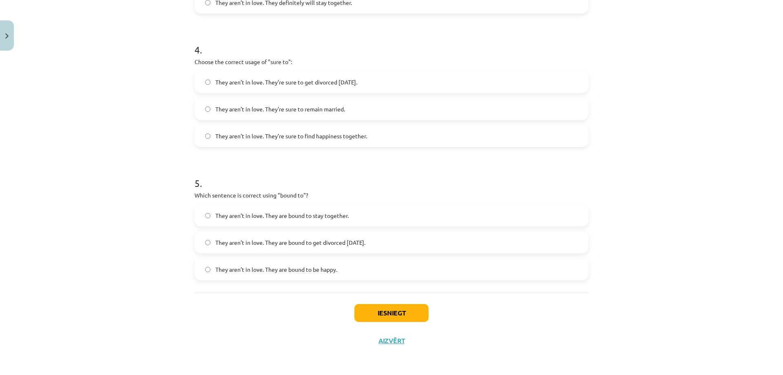
click at [365, 238] on span "They aren’t in love. They are bound to get divorced within six months." at bounding box center [290, 242] width 150 height 9
click at [368, 317] on button "Iesniegt" at bounding box center [391, 313] width 74 height 18
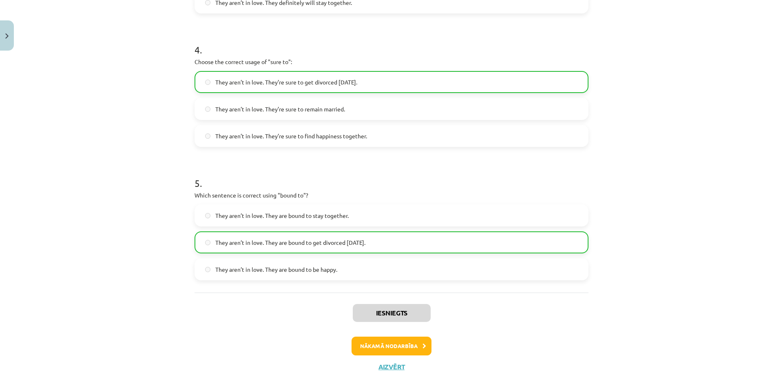
scroll to position [572, 0]
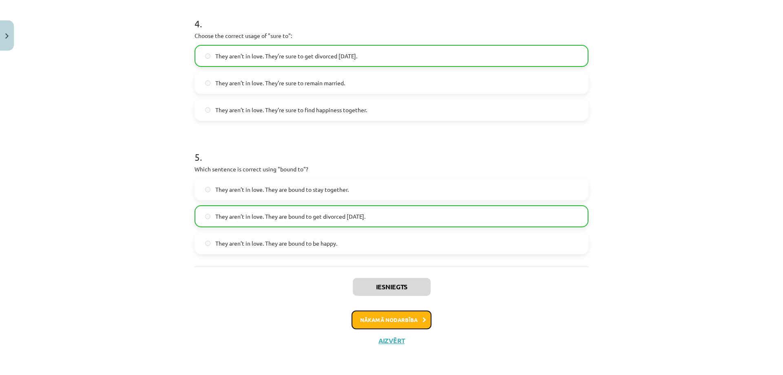
click at [371, 321] on button "Nākamā nodarbība" at bounding box center [391, 319] width 80 height 19
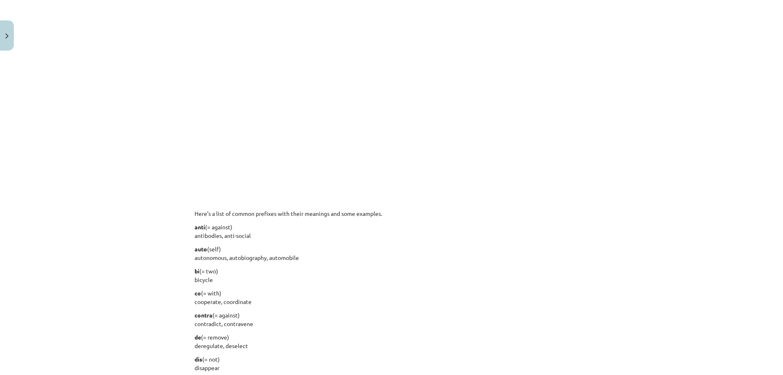
scroll to position [480, 0]
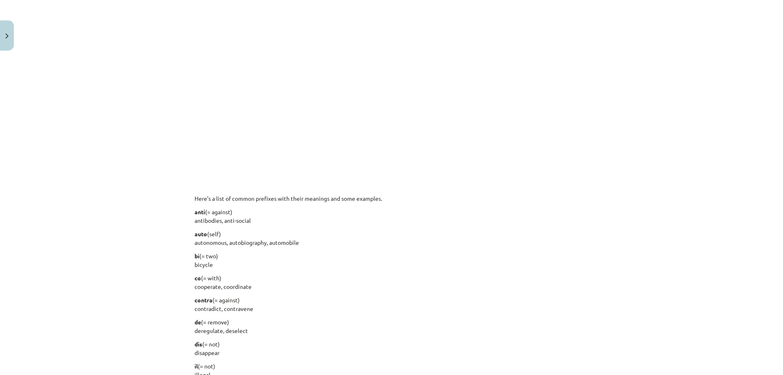
click at [149, 283] on div "Mācību tēma: Angļu valodas i - 11. klases 1. ieskaites mācību materiāls #6 📝 To…" at bounding box center [391, 187] width 783 height 375
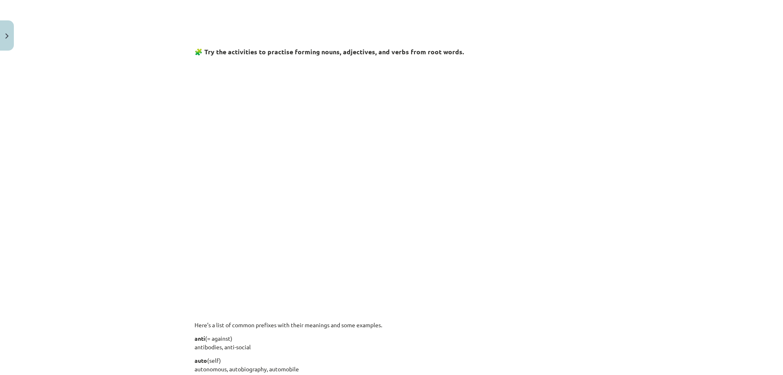
scroll to position [290, 0]
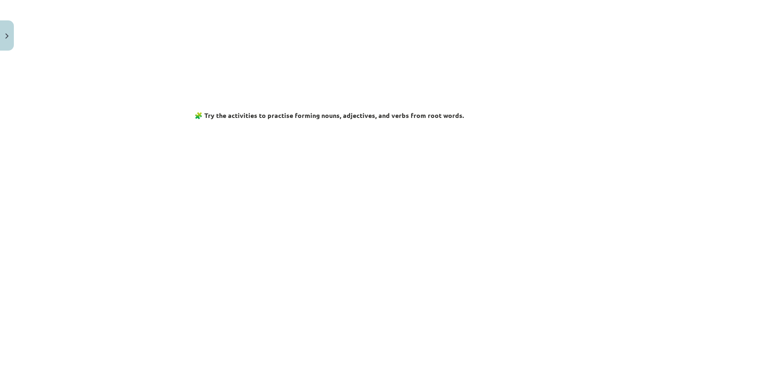
click at [136, 262] on div "Mācību tēma: Angļu valodas i - 11. klases 1. ieskaites mācību materiāls #6 📝 To…" at bounding box center [391, 187] width 783 height 375
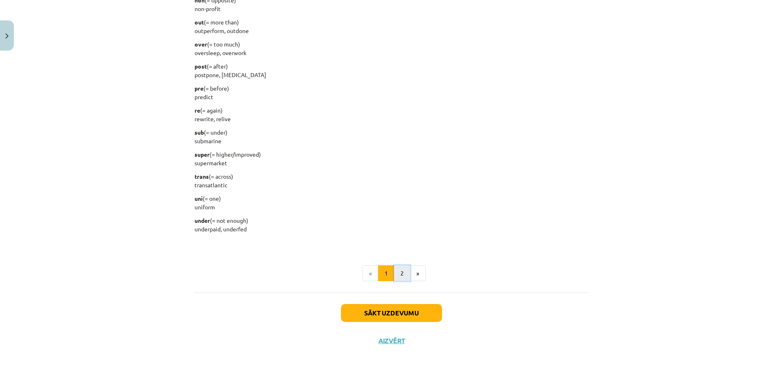
click at [404, 273] on button "2" at bounding box center [402, 273] width 16 height 16
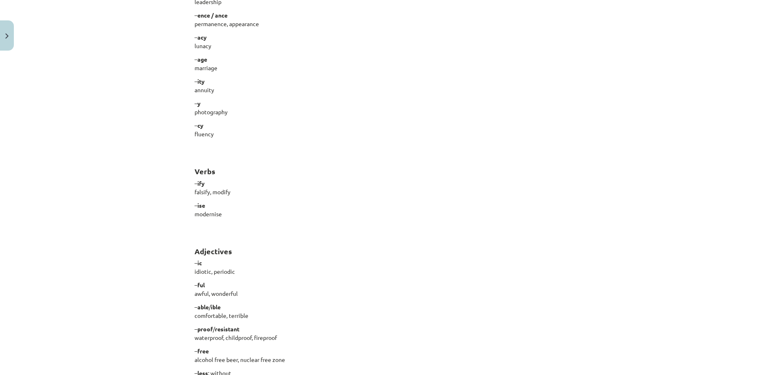
scroll to position [623, 0]
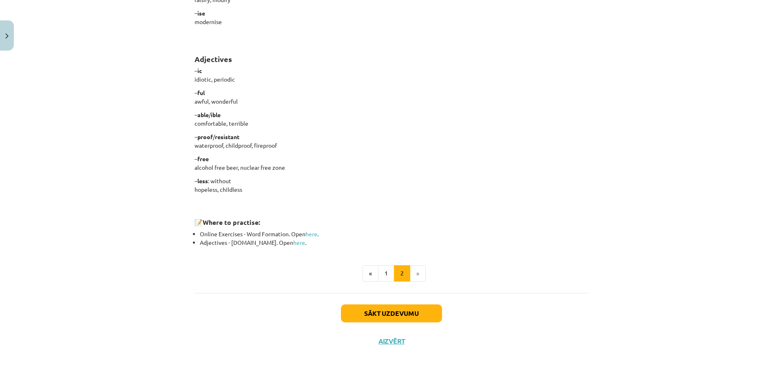
click at [415, 270] on li "»" at bounding box center [417, 273] width 15 height 16
click at [391, 314] on button "Sākt uzdevumu" at bounding box center [391, 313] width 101 height 18
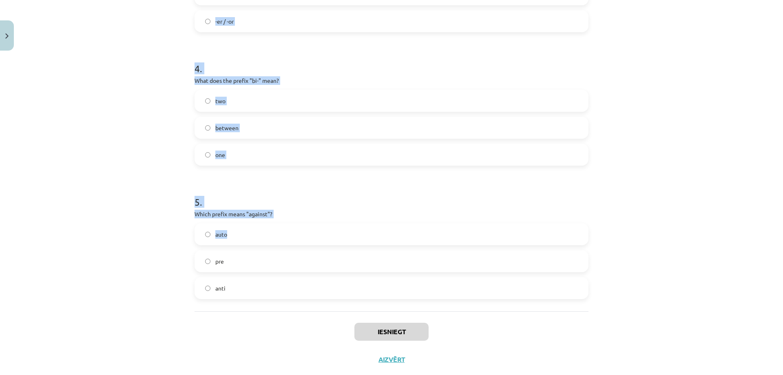
scroll to position [546, 0]
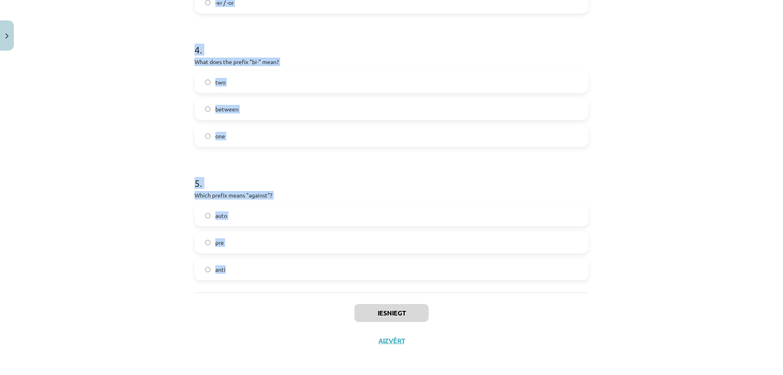
drag, startPoint x: 185, startPoint y: 180, endPoint x: 240, endPoint y: 262, distance: 98.6
click at [240, 262] on div "Mācību tēma: Angļu valodas i - 11. klases 1. ieskaites mācību materiāls #6 📝 To…" at bounding box center [391, 187] width 783 height 375
copy form "1 . What does the prefix "sub-" mean? under above across 2 . Which of the follo…"
click at [141, 247] on div "Mācību tēma: Angļu valodas i - 11. klases 1. ieskaites mācību materiāls #6 📝 To…" at bounding box center [391, 187] width 783 height 375
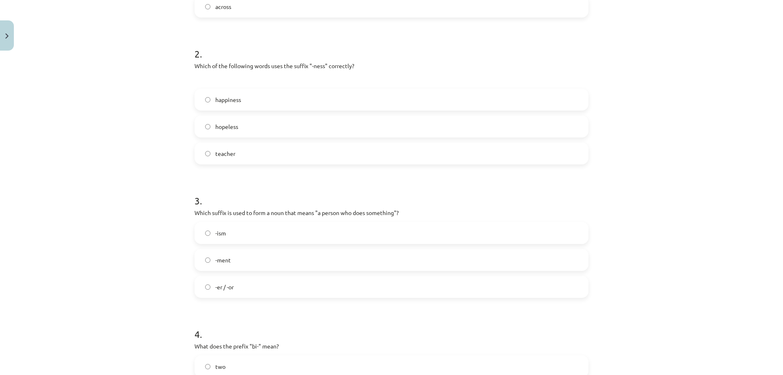
scroll to position [70, 0]
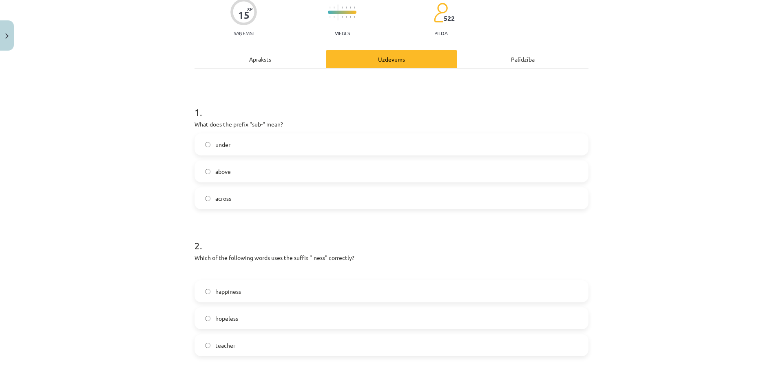
click at [254, 140] on label "under" at bounding box center [391, 144] width 392 height 20
click at [250, 285] on label "happiness" at bounding box center [391, 291] width 392 height 20
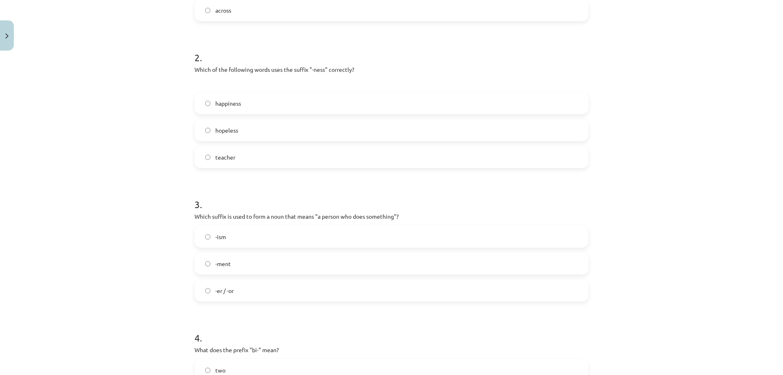
scroll to position [355, 0]
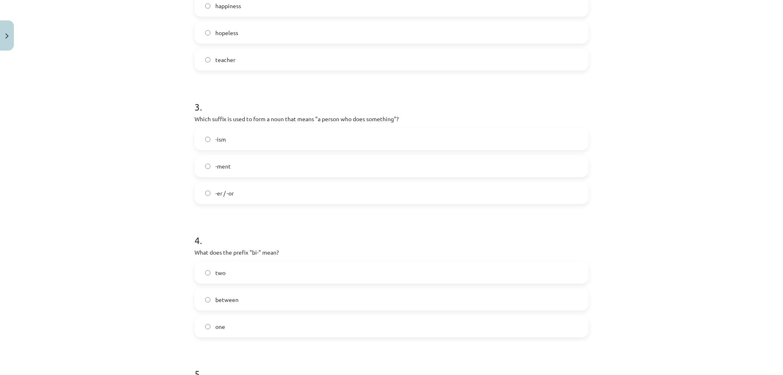
click at [249, 192] on label "-er / -or" at bounding box center [391, 193] width 392 height 20
click at [225, 270] on label "two" at bounding box center [391, 272] width 392 height 20
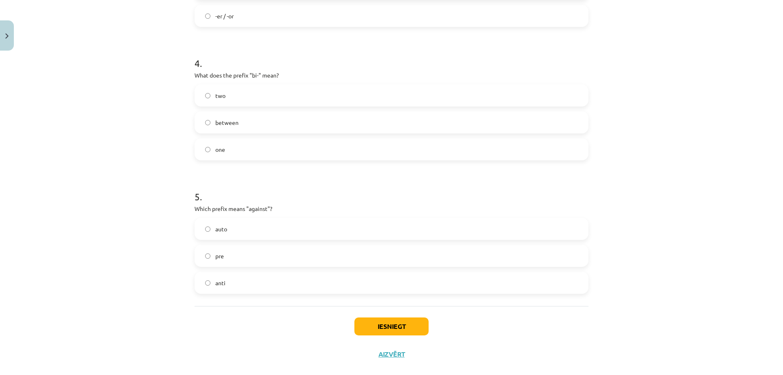
scroll to position [546, 0]
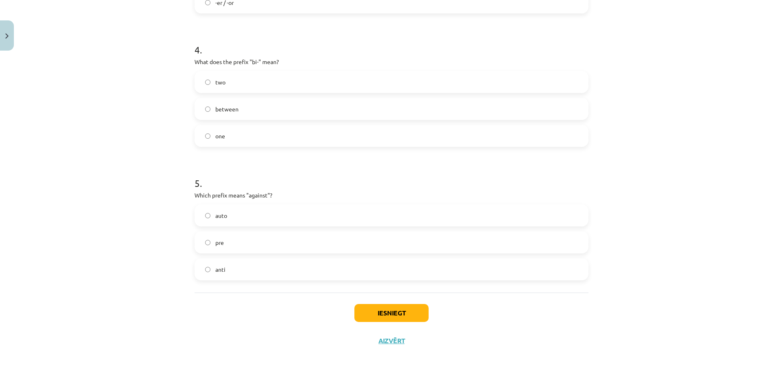
click at [226, 270] on label "anti" at bounding box center [391, 269] width 392 height 20
click at [368, 313] on button "Iesniegt" at bounding box center [391, 313] width 74 height 18
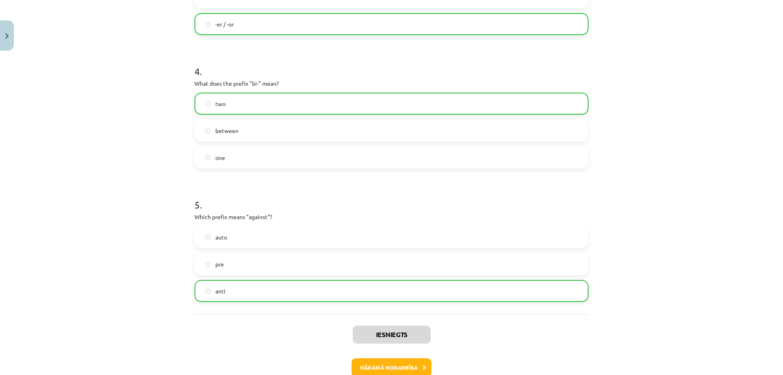
scroll to position [572, 0]
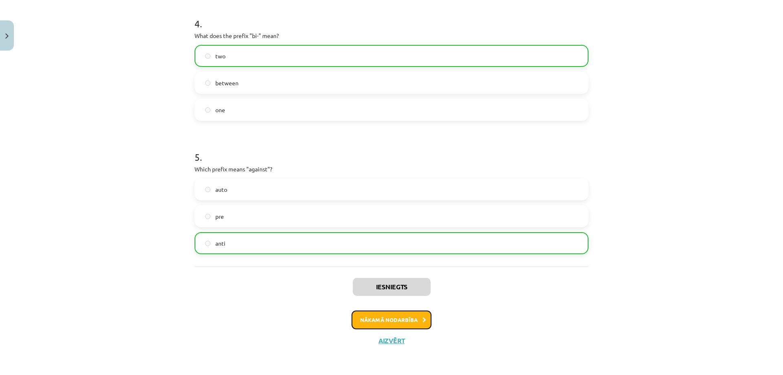
click at [369, 320] on button "Nākamā nodarbība" at bounding box center [391, 319] width 80 height 19
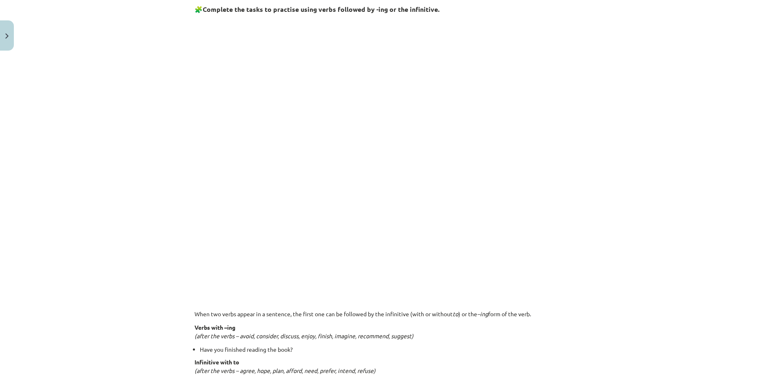
scroll to position [306, 0]
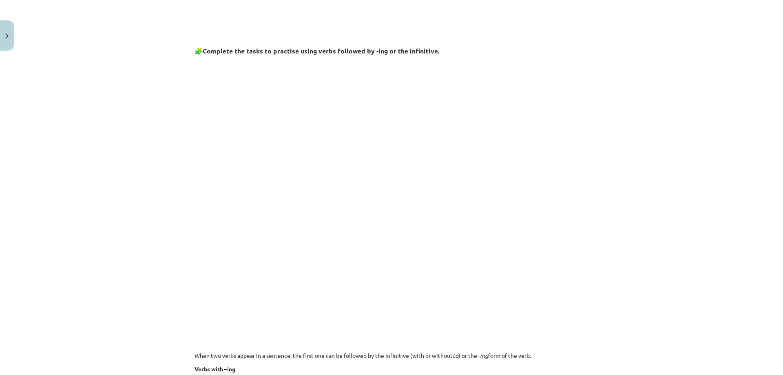
click at [161, 274] on div "Mācību tēma: Angļu valodas i - 11. klases 1. ieskaites mācību materiāls #7 📝 To…" at bounding box center [391, 187] width 783 height 375
drag, startPoint x: 107, startPoint y: 274, endPoint x: 132, endPoint y: 254, distance: 31.6
click at [106, 274] on div "Mācību tēma: Angļu valodas i - 11. klases 1. ieskaites mācību materiāls #7 📝 To…" at bounding box center [391, 187] width 783 height 375
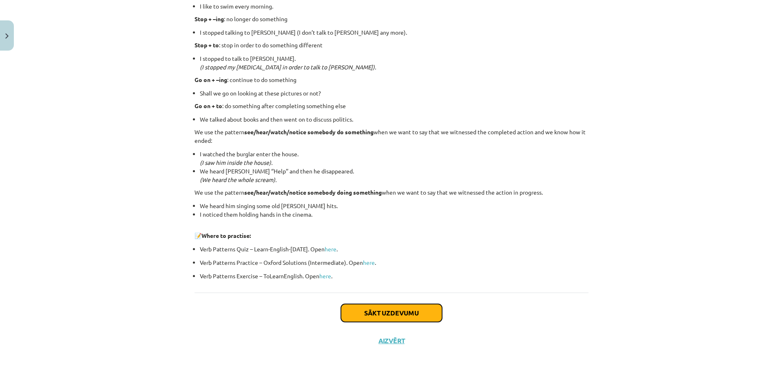
click at [354, 314] on button "Sākt uzdevumu" at bounding box center [391, 313] width 101 height 18
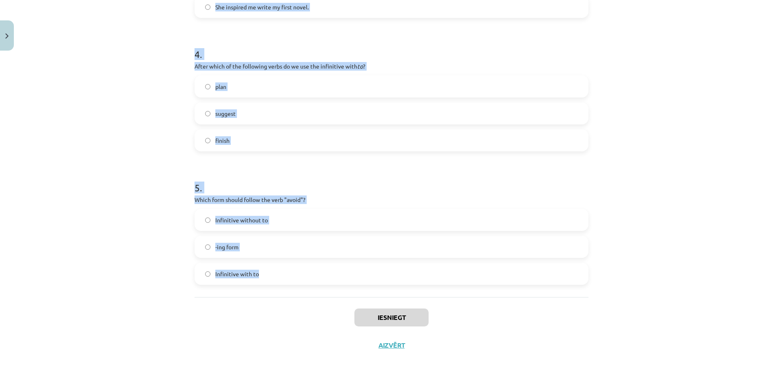
scroll to position [532, 0]
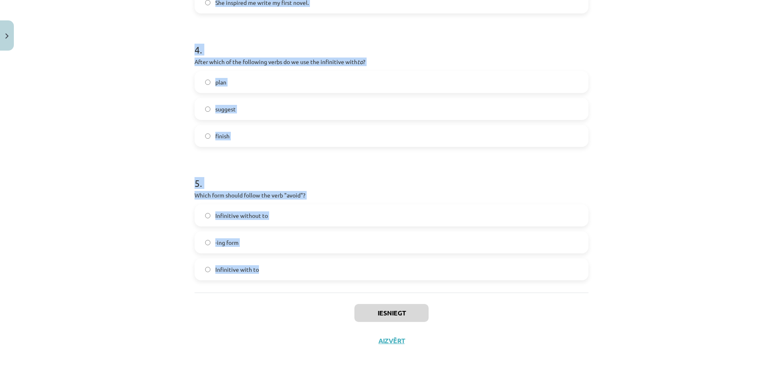
drag, startPoint x: 191, startPoint y: 160, endPoint x: 271, endPoint y: 269, distance: 135.0
copy form "1 . What is the difference in meaning between "stop talking" and "stop to talk"…"
click at [136, 268] on div "Mācību tēma: Angļu valodas i - 11. klases 1. ieskaites mācību materiāls #7 📝 To…" at bounding box center [391, 187] width 783 height 375
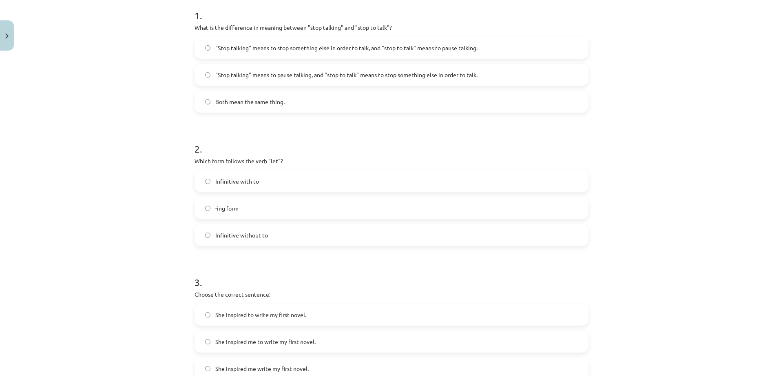
scroll to position [152, 0]
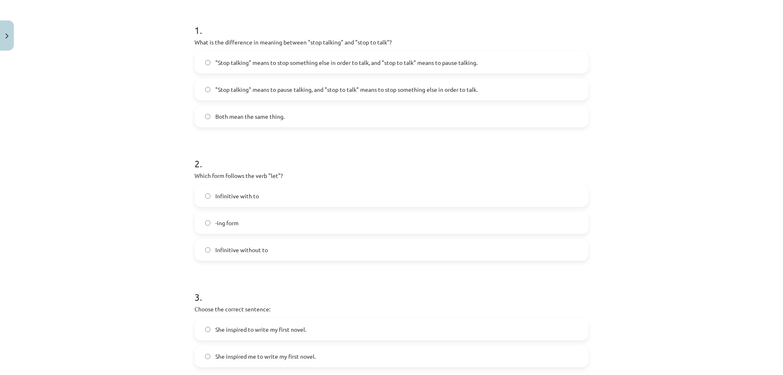
click at [373, 88] on span ""Stop talking" means to pause talking, and "stop to talk" means to stop somethi…" at bounding box center [346, 89] width 262 height 9
click at [271, 252] on label "Infinitive without to" at bounding box center [391, 249] width 392 height 20
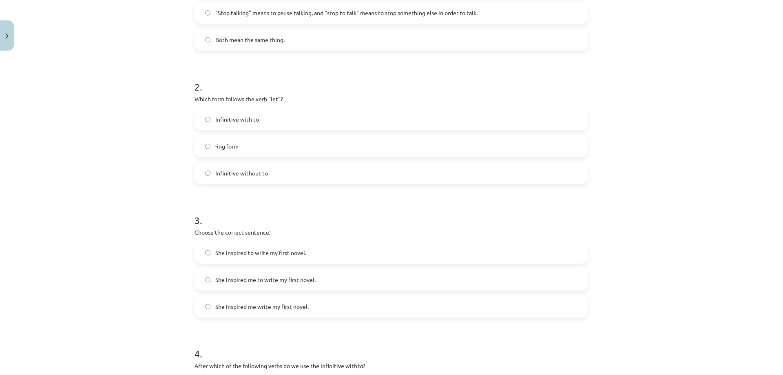
scroll to position [247, 0]
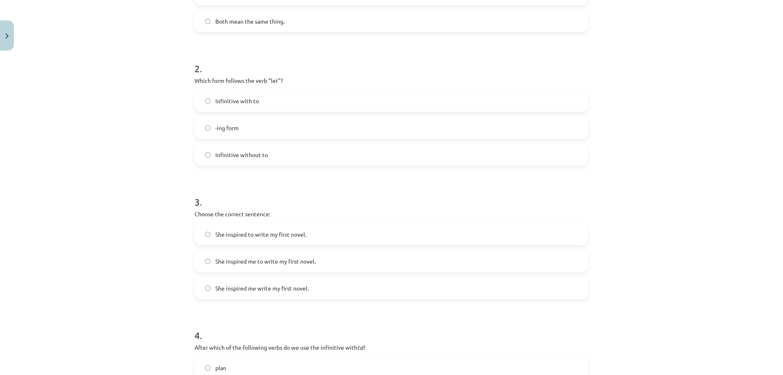
click at [280, 238] on span "She inspired to write my first novel." at bounding box center [260, 234] width 91 height 9
click at [252, 257] on span "She inspired me to write my first novel." at bounding box center [265, 261] width 100 height 9
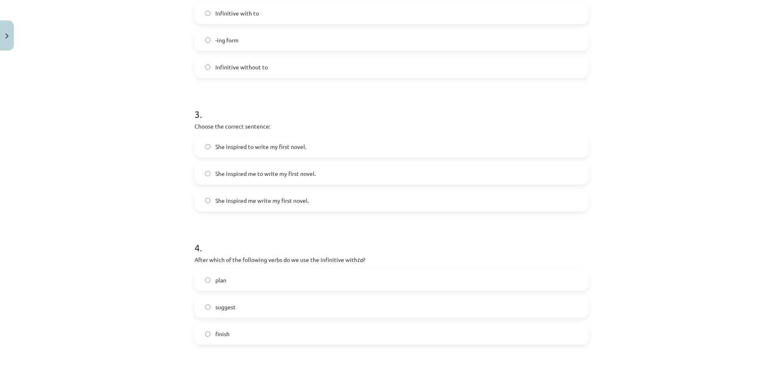
scroll to position [437, 0]
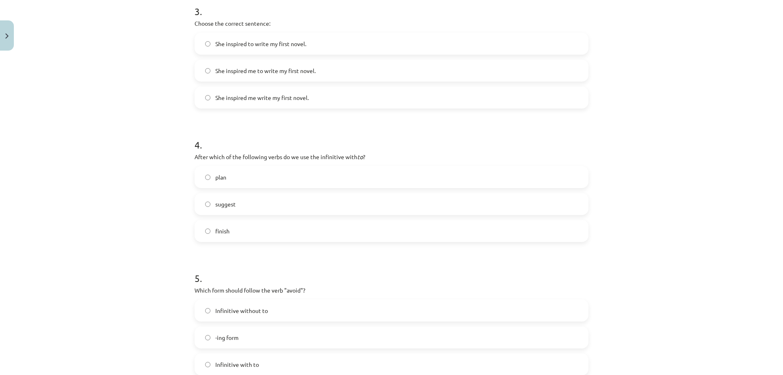
click at [242, 178] on label "plan" at bounding box center [391, 177] width 392 height 20
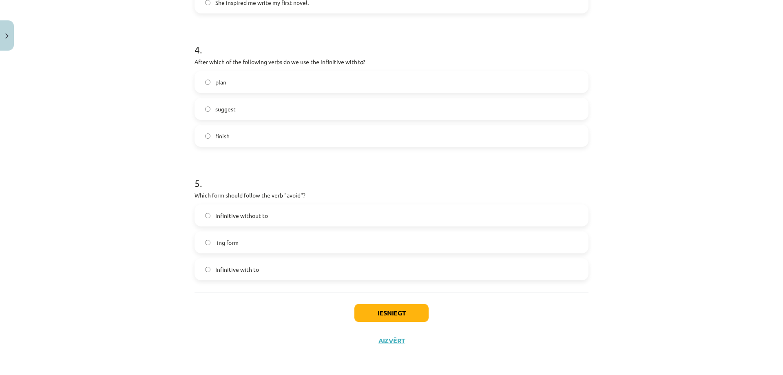
click at [248, 216] on span "Infinitive without to" at bounding box center [241, 215] width 53 height 9
click at [381, 321] on button "Iesniegt" at bounding box center [391, 313] width 74 height 18
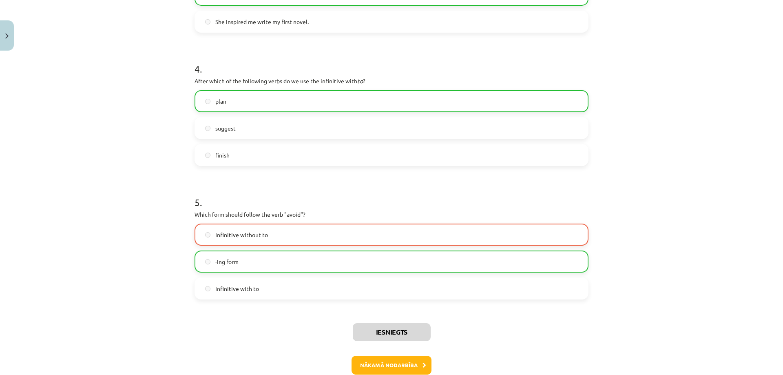
scroll to position [558, 0]
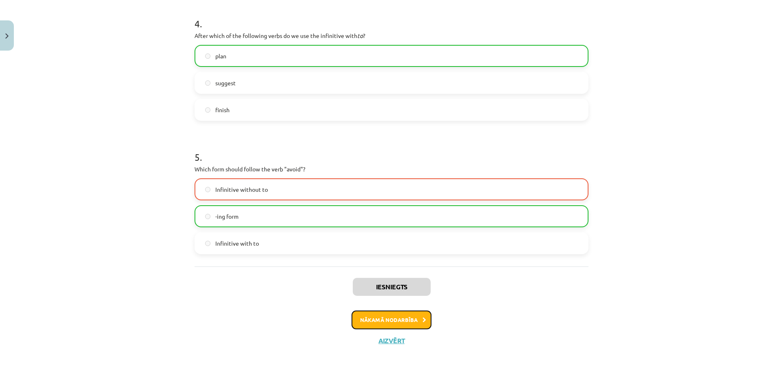
click at [354, 320] on button "Nākamā nodarbība" at bounding box center [391, 319] width 80 height 19
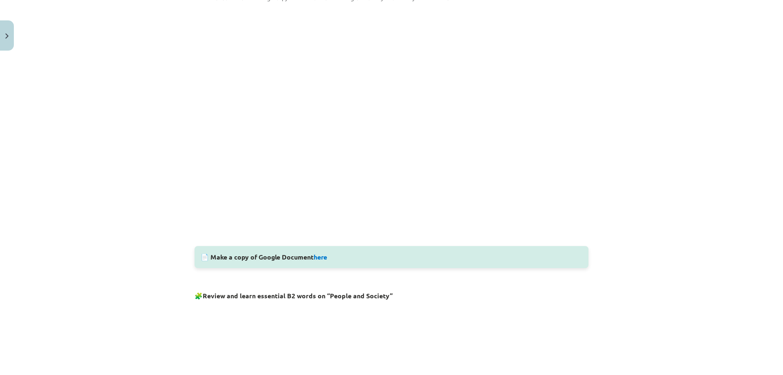
scroll to position [0, 0]
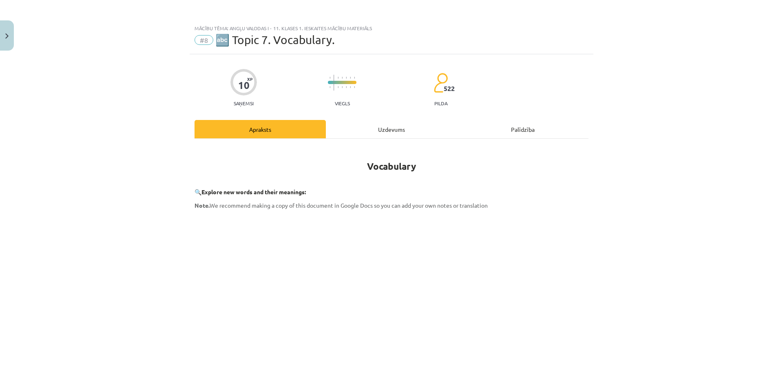
click at [378, 132] on div "Uzdevums" at bounding box center [391, 129] width 131 height 18
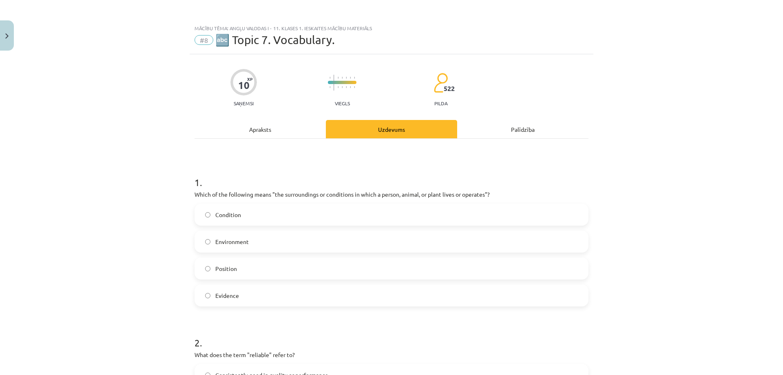
scroll to position [20, 0]
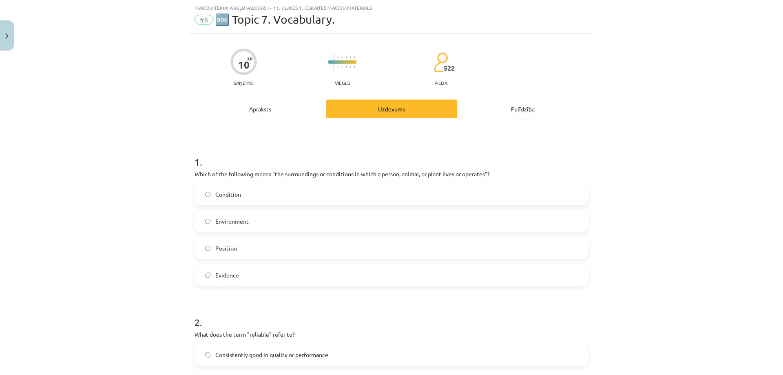
click at [294, 112] on div "Apraksts" at bounding box center [259, 108] width 131 height 18
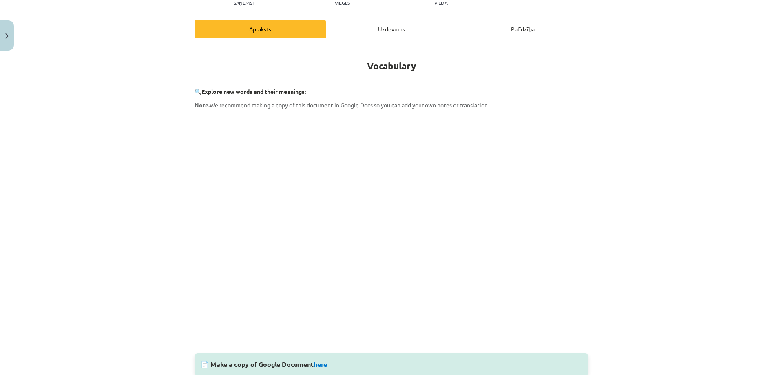
scroll to position [17, 0]
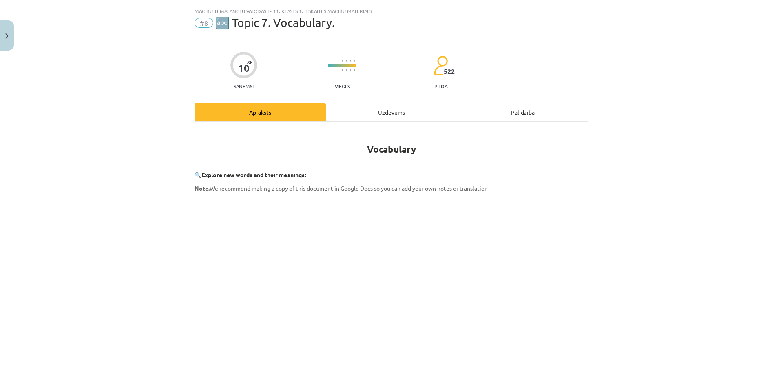
click at [383, 111] on div "Uzdevums" at bounding box center [391, 112] width 131 height 18
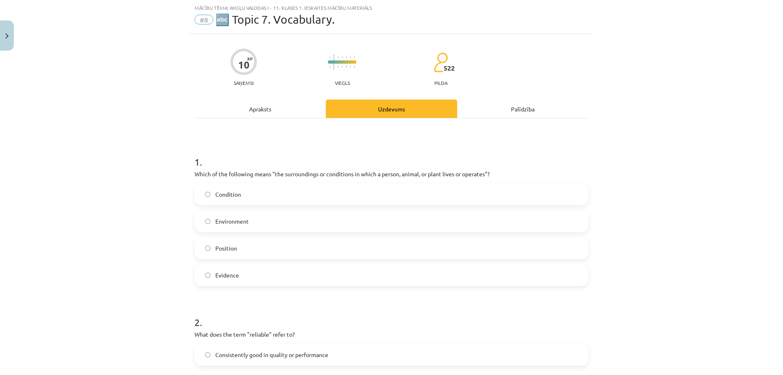
click at [282, 103] on div "Apraksts" at bounding box center [259, 108] width 131 height 18
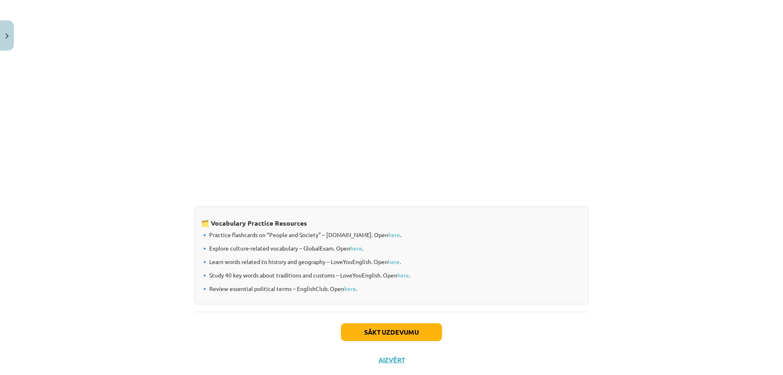
scroll to position [588, 0]
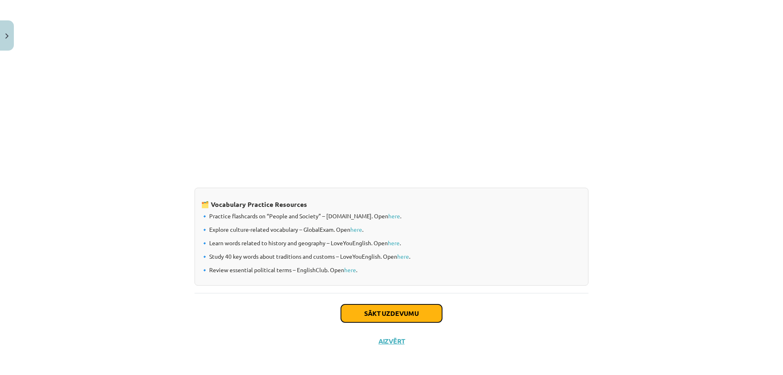
click at [402, 313] on button "Sākt uzdevumu" at bounding box center [391, 313] width 101 height 18
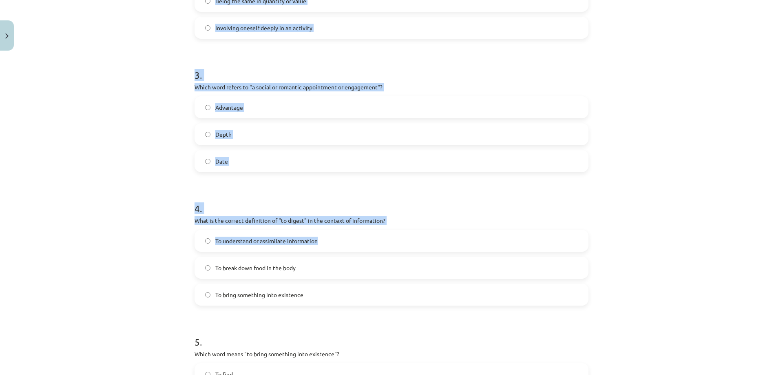
scroll to position [559, 0]
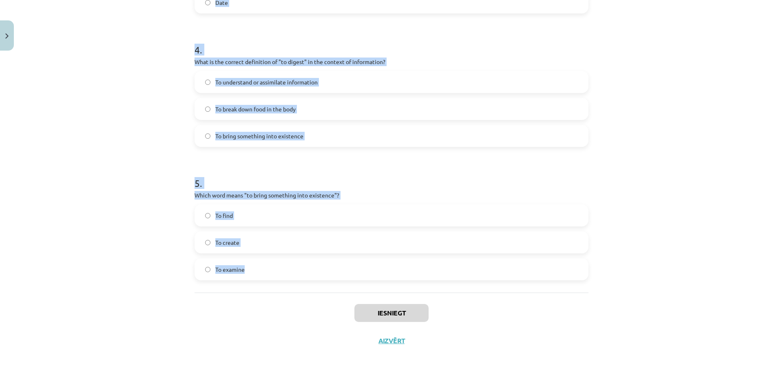
drag, startPoint x: 185, startPoint y: 156, endPoint x: 257, endPoint y: 263, distance: 128.7
click at [257, 263] on div "Mācību tēma: Angļu valodas i - 11. klases 1. ieskaites mācību materiāls #8 🔤 To…" at bounding box center [391, 187] width 783 height 375
copy form "1 . Which of the following means "the surroundings or conditions in which a per…"
click at [138, 258] on div "Mācību tēma: Angļu valodas i - 11. klases 1. ieskaites mācību materiāls #8 🔤 To…" at bounding box center [391, 187] width 783 height 375
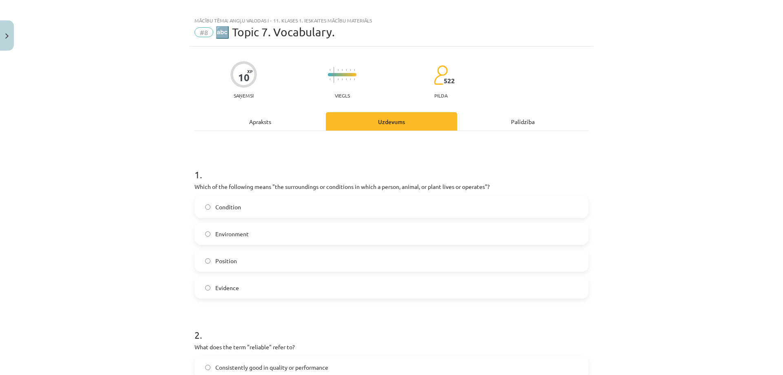
scroll to position [0, 0]
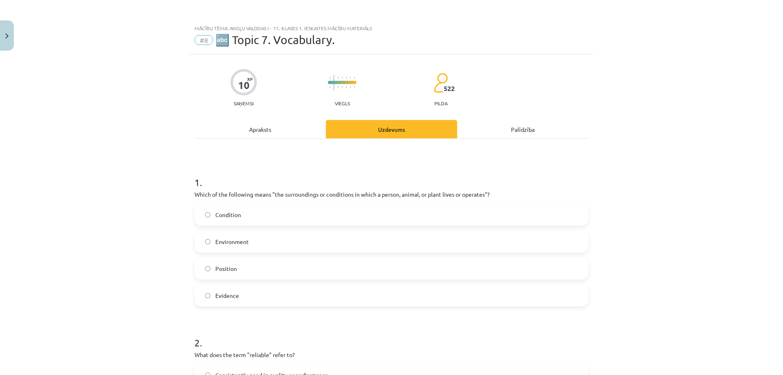
click at [243, 244] on span "Environment" at bounding box center [231, 241] width 33 height 9
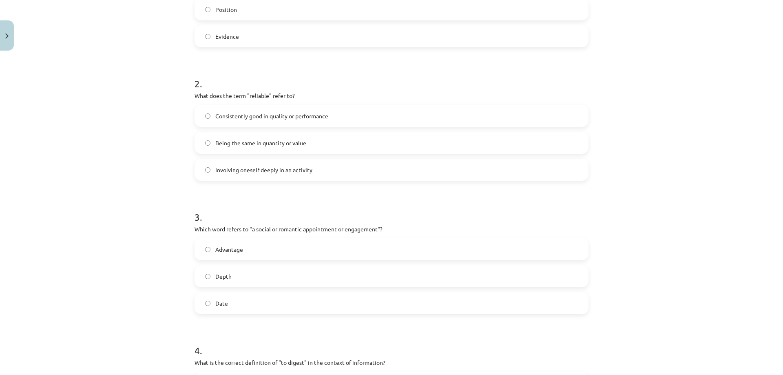
scroll to position [285, 0]
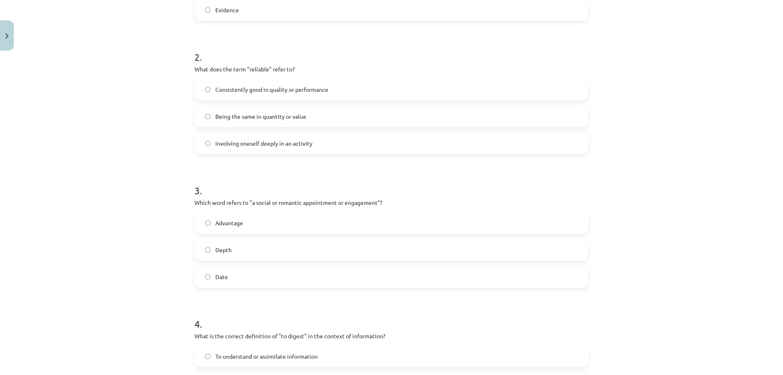
click at [228, 251] on span "Depth" at bounding box center [223, 249] width 16 height 9
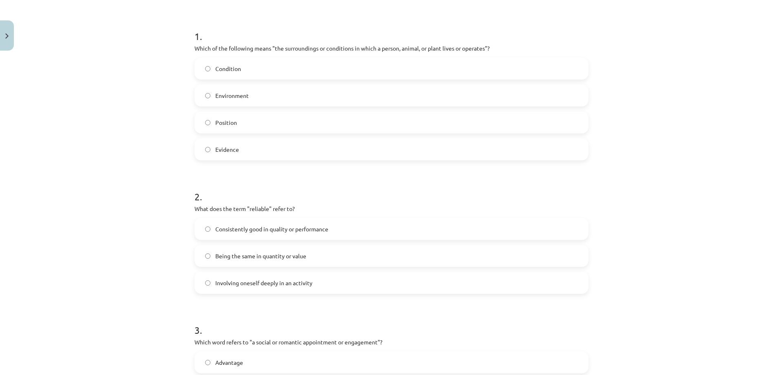
scroll to position [95, 0]
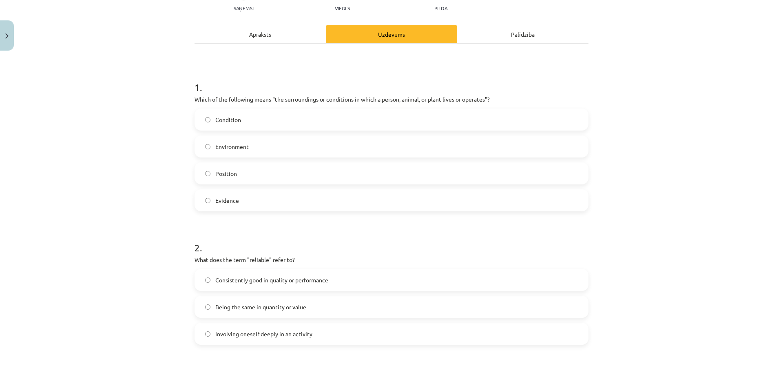
click at [236, 280] on span "Consistently good in quality or performance" at bounding box center [271, 280] width 113 height 9
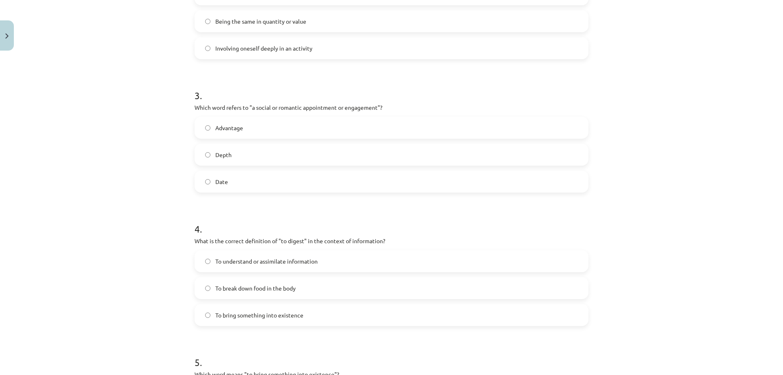
scroll to position [476, 0]
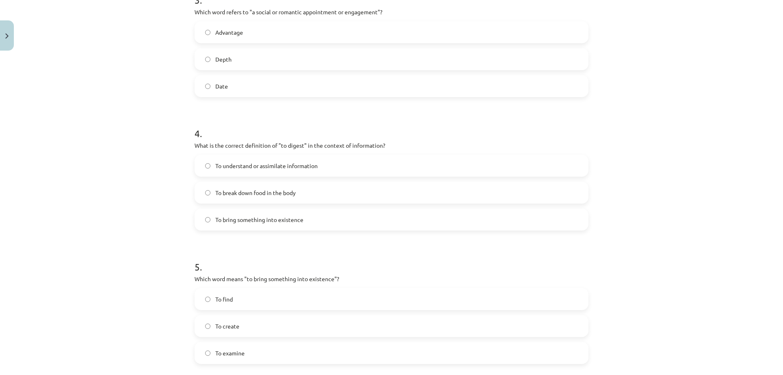
click at [269, 163] on span "To understand or assimilate information" at bounding box center [266, 165] width 102 height 9
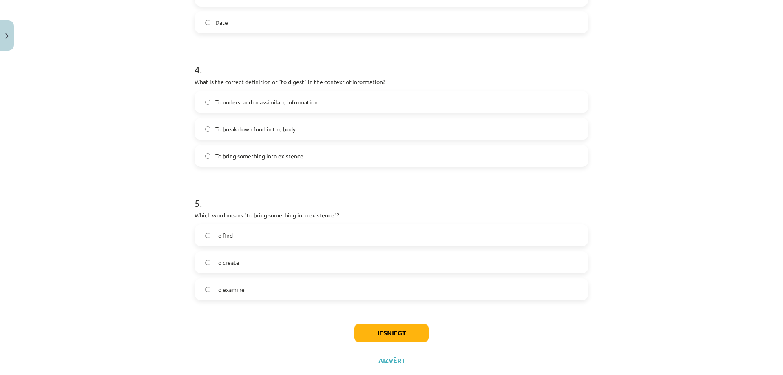
scroll to position [559, 0]
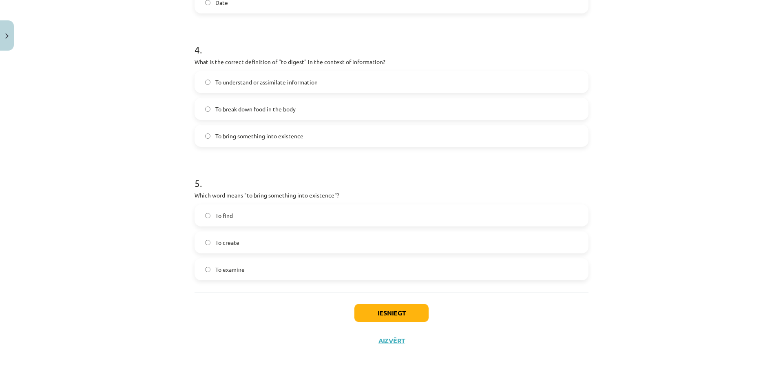
click at [235, 240] on span "To create" at bounding box center [227, 242] width 24 height 9
click at [369, 316] on button "Iesniegt" at bounding box center [391, 313] width 74 height 18
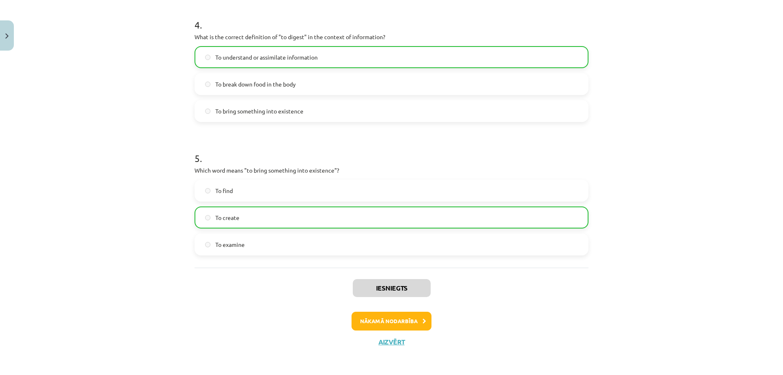
scroll to position [585, 0]
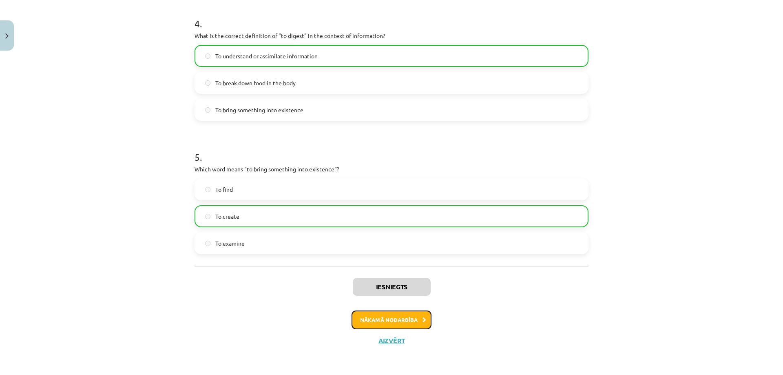
click at [389, 320] on button "Nākamā nodarbība" at bounding box center [391, 319] width 80 height 19
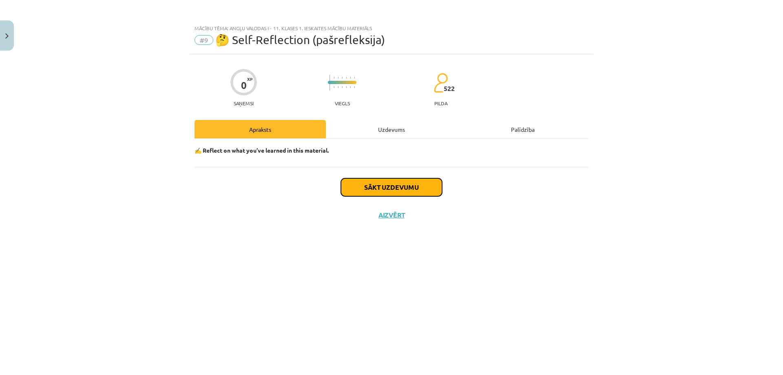
click at [352, 184] on button "Sākt uzdevumu" at bounding box center [391, 187] width 101 height 18
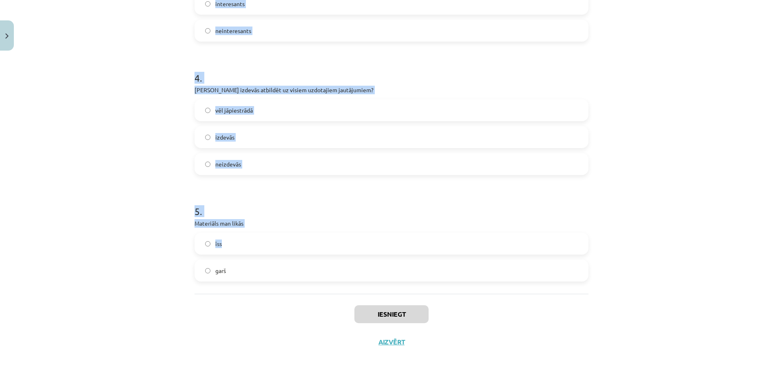
scroll to position [425, 0]
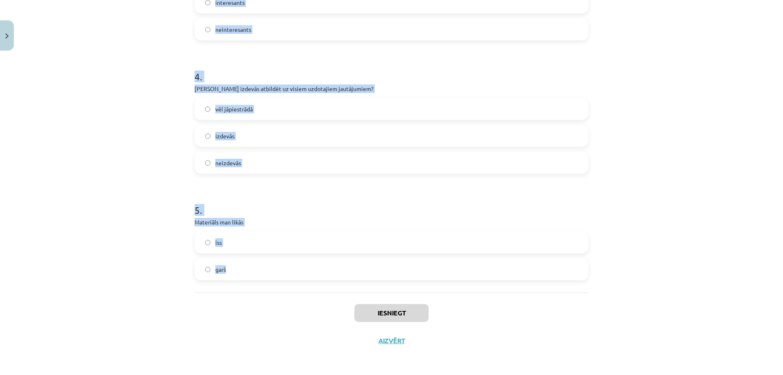
drag, startPoint x: 193, startPoint y: 181, endPoint x: 245, endPoint y: 267, distance: 100.7
click at [245, 267] on form "1 . Materiāla apguves laikā es nenoguru noguru 2 . Mans noskaņojums uzlabojās p…" at bounding box center [391, 8] width 394 height 543
click at [104, 250] on div "Mācību tēma: Angļu valodas i - 11. klases 1. ieskaites mācību materiāls #9 🤔 Se…" at bounding box center [391, 187] width 783 height 375
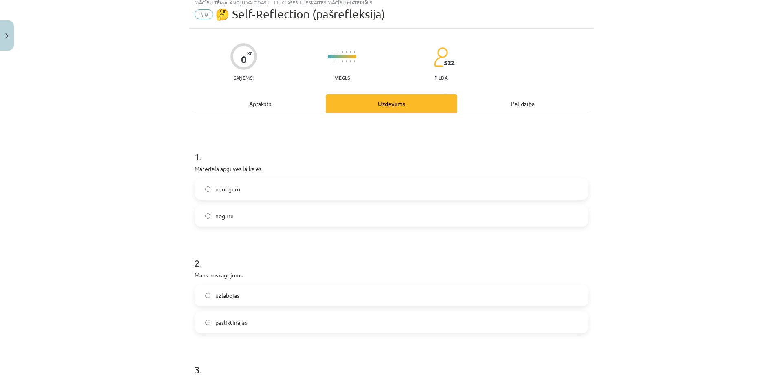
scroll to position [0, 0]
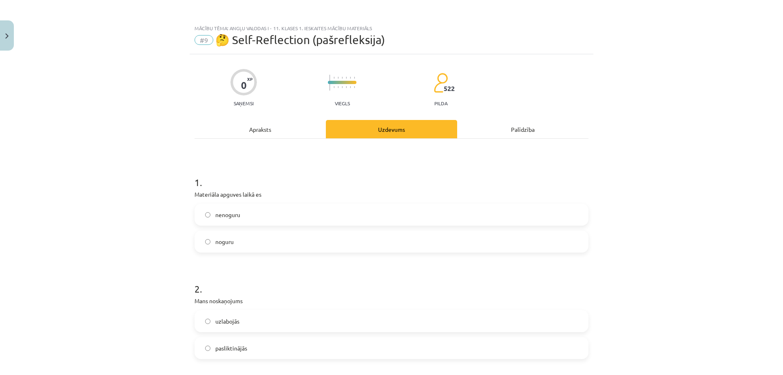
click at [247, 212] on label "nenoguru" at bounding box center [391, 214] width 392 height 20
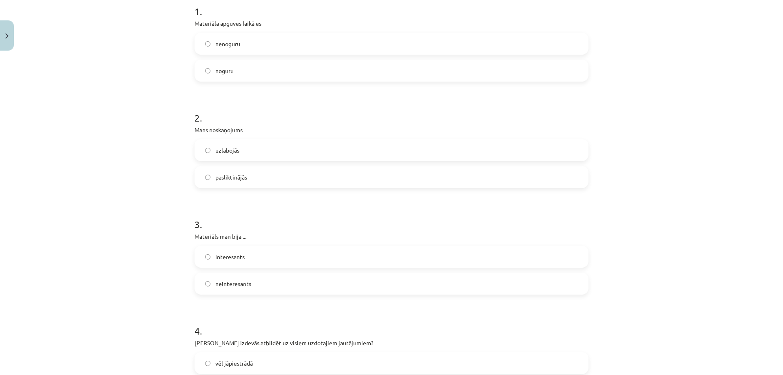
scroll to position [190, 0]
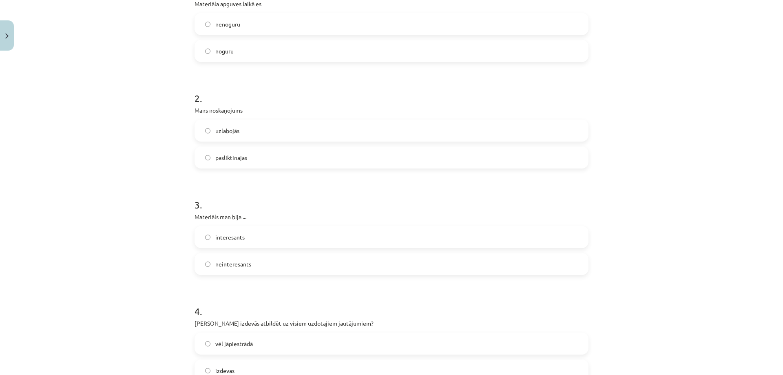
click at [244, 132] on label "uzlabojās" at bounding box center [391, 130] width 392 height 20
click at [245, 236] on label "interesants" at bounding box center [391, 237] width 392 height 20
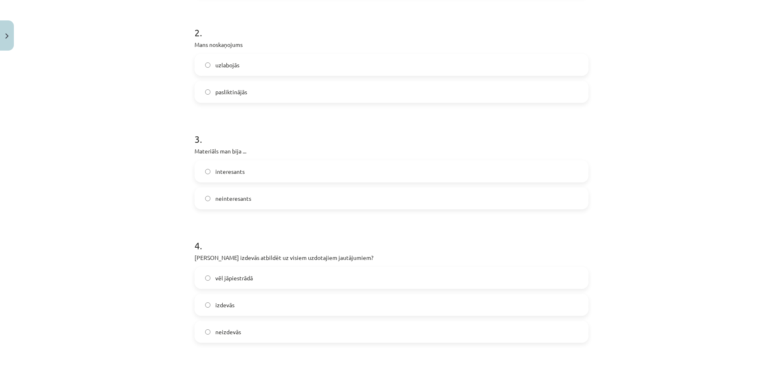
scroll to position [285, 0]
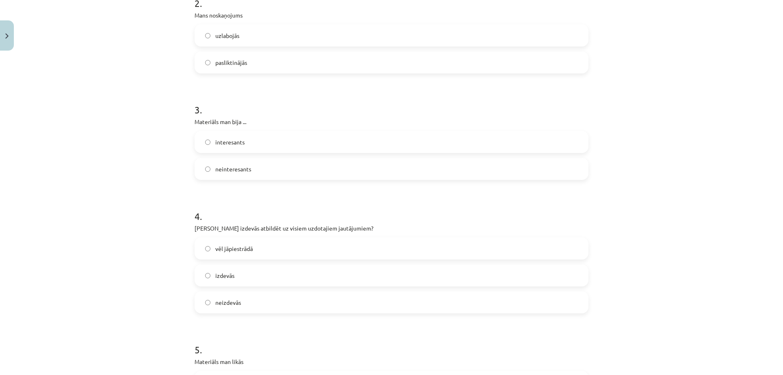
click at [230, 275] on span "izdevās" at bounding box center [224, 275] width 19 height 9
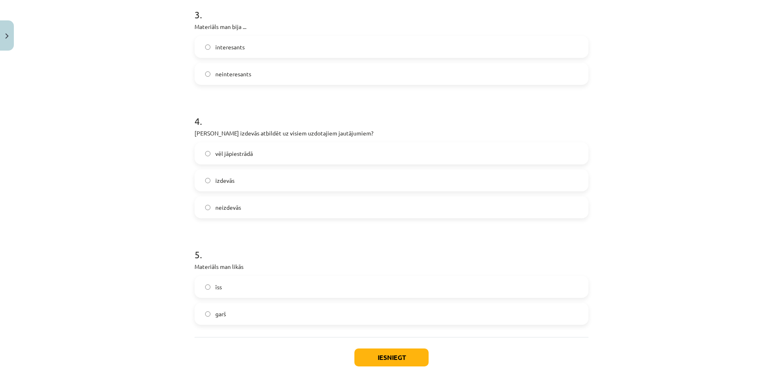
click at [227, 281] on label "īss" at bounding box center [391, 286] width 392 height 20
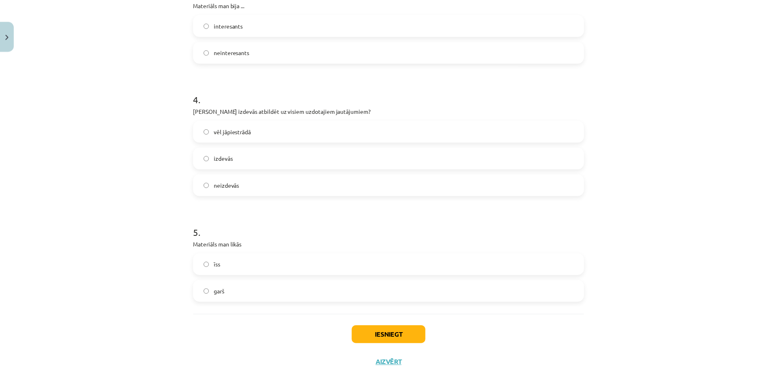
scroll to position [425, 0]
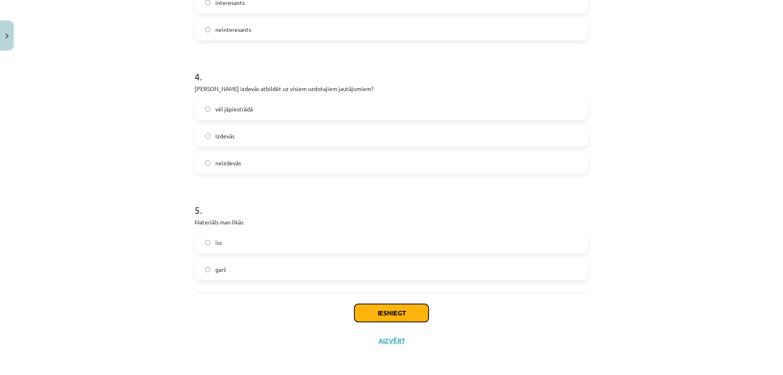
click at [365, 307] on button "Iesniegt" at bounding box center [391, 313] width 74 height 18
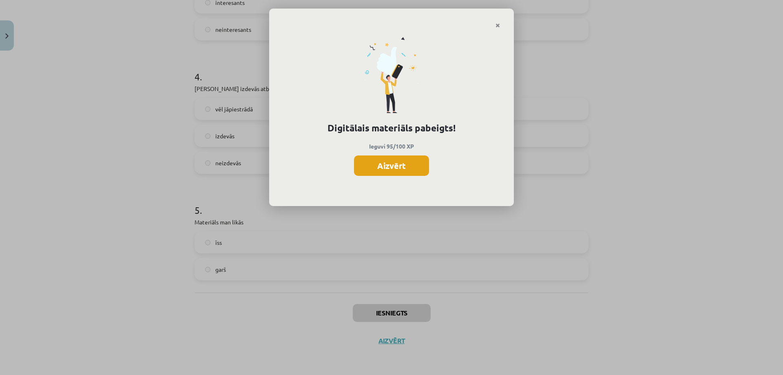
click at [400, 171] on button "Aizvērt" at bounding box center [391, 165] width 75 height 20
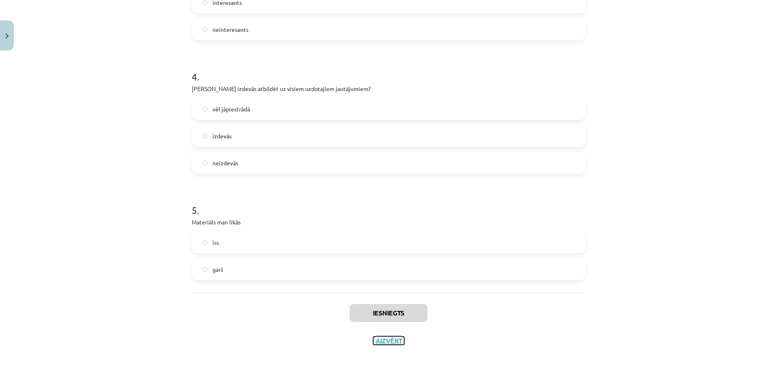
click at [386, 343] on button "Aizvērt" at bounding box center [388, 340] width 31 height 8
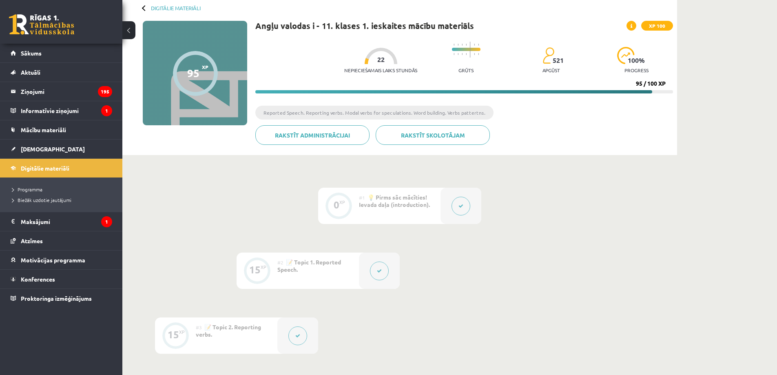
scroll to position [0, 0]
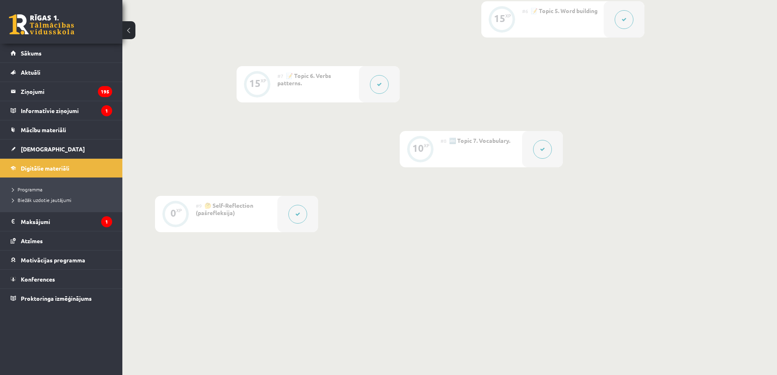
scroll to position [76, 0]
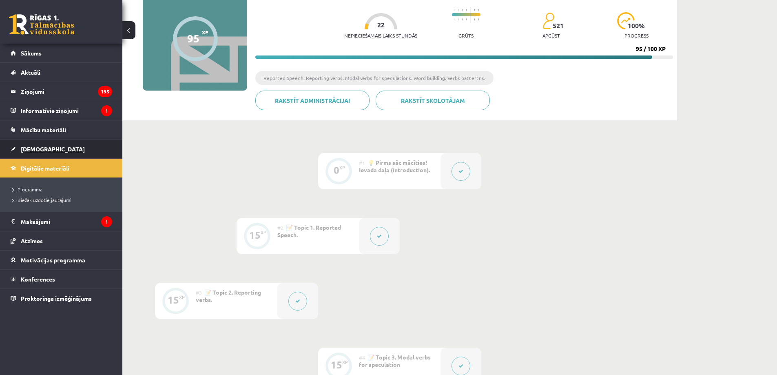
click at [37, 150] on span "[DEMOGRAPHIC_DATA]" at bounding box center [53, 148] width 64 height 7
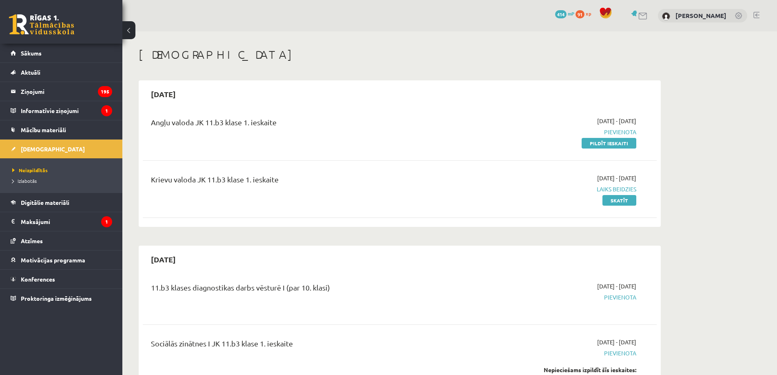
click at [560, 14] on span "414" at bounding box center [560, 14] width 11 height 8
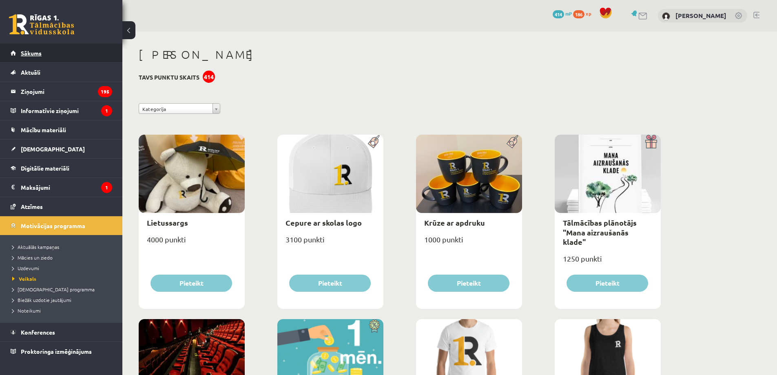
click at [59, 50] on link "Sākums" at bounding box center [62, 53] width 102 height 19
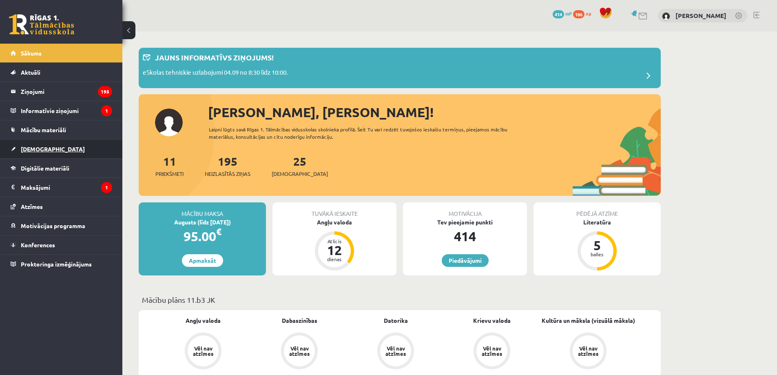
click at [39, 149] on span "[DEMOGRAPHIC_DATA]" at bounding box center [53, 148] width 64 height 7
